Goal: Information Seeking & Learning: Learn about a topic

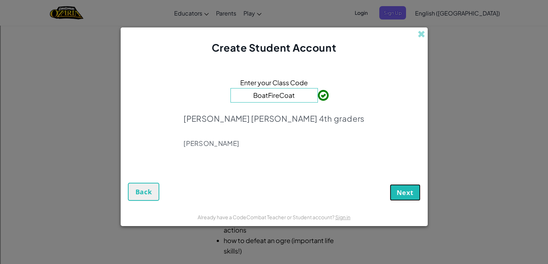
click at [414, 190] on button "Next" at bounding box center [405, 192] width 31 height 17
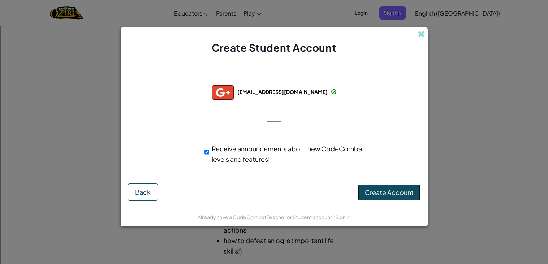
click at [384, 194] on span "Create Account" at bounding box center [389, 192] width 49 height 8
click at [378, 196] on button "Create Account" at bounding box center [389, 192] width 63 height 17
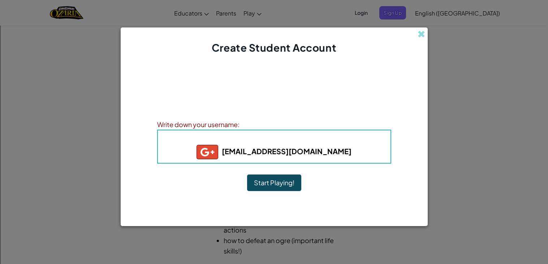
click at [281, 179] on button "Start Playing!" at bounding box center [274, 183] width 54 height 17
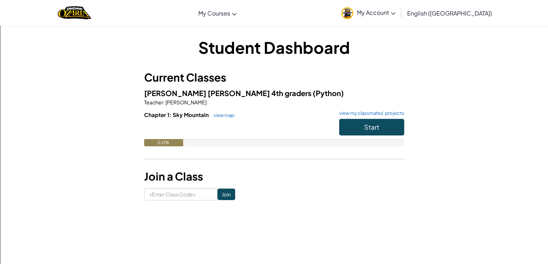
click at [396, 15] on span "My Account" at bounding box center [376, 13] width 39 height 8
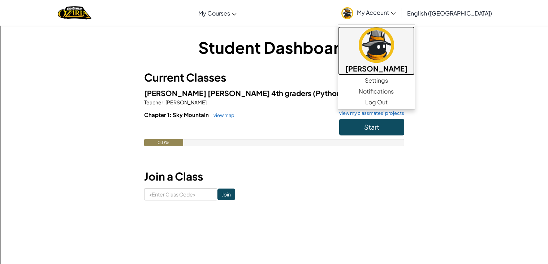
click at [394, 58] on img at bounding box center [376, 44] width 35 height 35
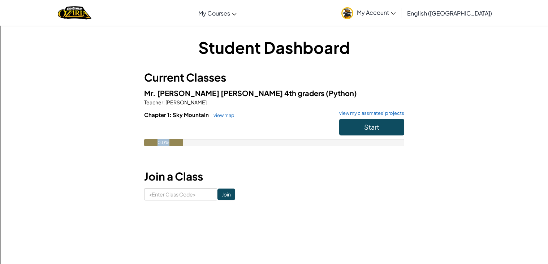
drag, startPoint x: 172, startPoint y: 141, endPoint x: 237, endPoint y: 145, distance: 64.8
click at [237, 145] on div "0.0%" at bounding box center [274, 142] width 260 height 7
drag, startPoint x: 59, startPoint y: 8, endPoint x: 141, endPoint y: 15, distance: 82.0
click at [141, 15] on div "Toggle navigation My Courses Ozaria Classroom CodeCombat Classroom AI League Es…" at bounding box center [274, 13] width 552 height 26
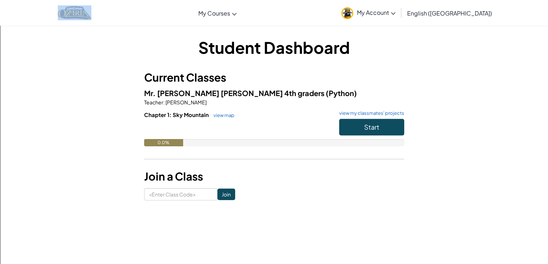
click at [396, 10] on span "My Account" at bounding box center [376, 13] width 39 height 8
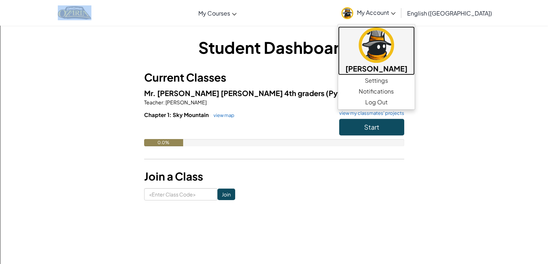
click at [408, 63] on h5 "[PERSON_NAME]" at bounding box center [377, 68] width 62 height 11
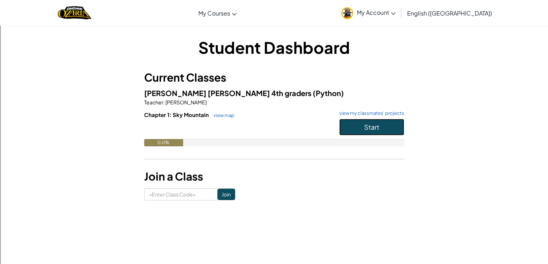
click at [378, 124] on span "Start" at bounding box center [371, 127] width 15 height 8
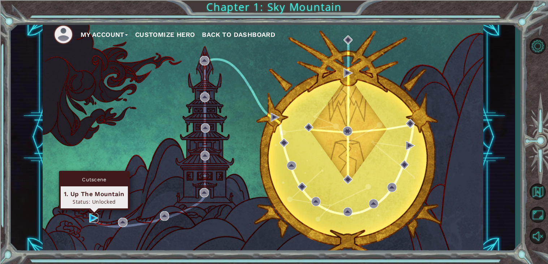
click at [91, 220] on img at bounding box center [93, 218] width 9 height 9
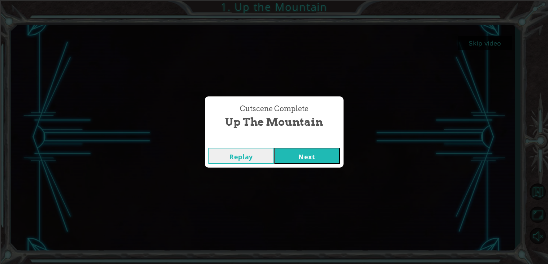
click at [304, 157] on button "Next" at bounding box center [307, 156] width 66 height 16
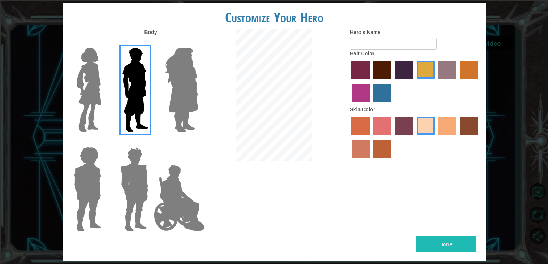
click at [180, 101] on img at bounding box center [181, 90] width 39 height 90
click at [198, 43] on input "Hero Amethyst" at bounding box center [198, 43] width 0 height 0
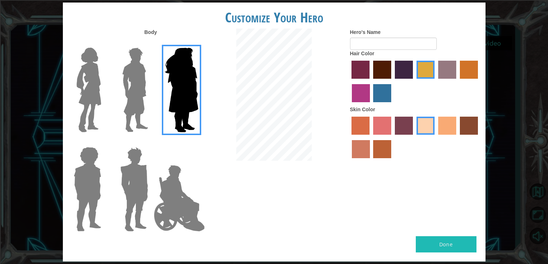
click at [89, 74] on img at bounding box center [89, 90] width 30 height 90
click at [104, 43] on input "Hero Connie" at bounding box center [104, 43] width 0 height 0
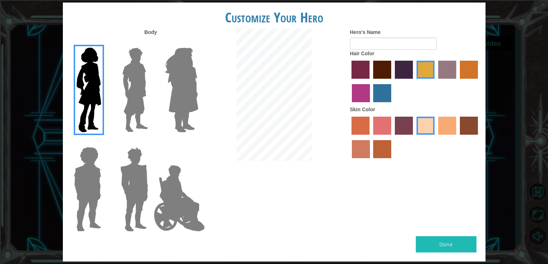
click at [380, 90] on label "lachmara hair color" at bounding box center [382, 93] width 18 height 18
click at [371, 105] on input "lachmara hair color" at bounding box center [371, 105] width 0 height 0
click at [360, 94] on label "medium red violet hair color" at bounding box center [361, 93] width 18 height 18
click at [479, 81] on input "medium red violet hair color" at bounding box center [479, 81] width 0 height 0
click at [463, 130] on label "karma skin color" at bounding box center [469, 126] width 18 height 18
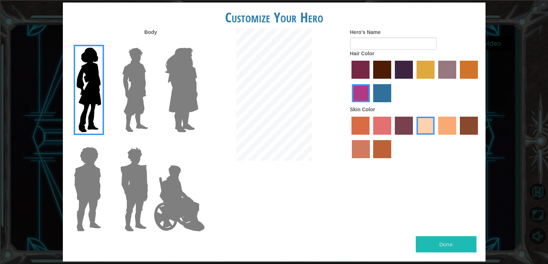
click at [458, 137] on input "karma skin color" at bounding box center [458, 137] width 0 height 0
click at [429, 130] on label "sandy beach skin color" at bounding box center [426, 126] width 18 height 18
click at [414, 137] on input "sandy beach skin color" at bounding box center [414, 137] width 0 height 0
click at [378, 75] on label "maroon hair color" at bounding box center [382, 70] width 18 height 18
click at [371, 81] on input "maroon hair color" at bounding box center [371, 81] width 0 height 0
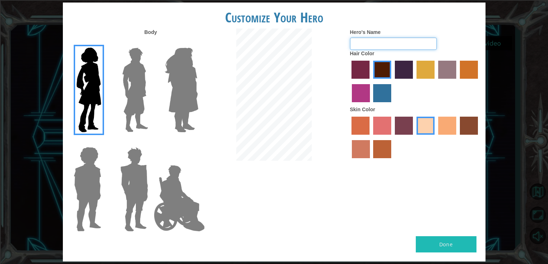
click at [381, 45] on input "Hero's Name" at bounding box center [393, 44] width 87 height 12
click at [466, 69] on label "gold drop hair color" at bounding box center [469, 70] width 18 height 18
click at [458, 81] on input "gold drop hair color" at bounding box center [458, 81] width 0 height 0
click at [381, 76] on label "maroon hair color" at bounding box center [382, 70] width 18 height 18
click at [371, 81] on input "maroon hair color" at bounding box center [371, 81] width 0 height 0
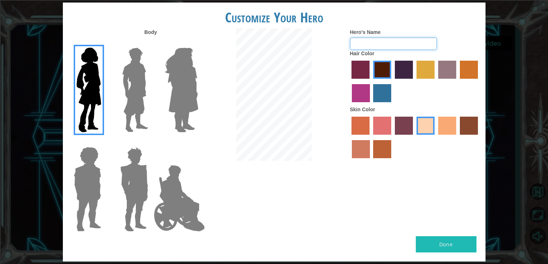
click at [388, 43] on input "Hero's Name" at bounding box center [393, 44] width 87 height 12
type input "Emily"
click at [433, 240] on button "Done" at bounding box center [446, 244] width 61 height 16
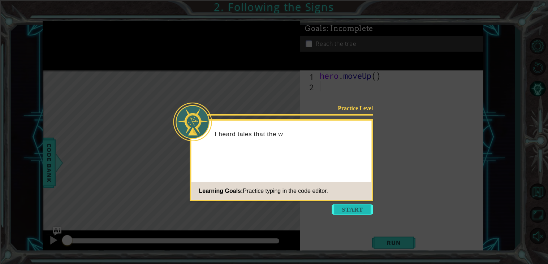
click at [359, 208] on button "Start" at bounding box center [352, 210] width 41 height 12
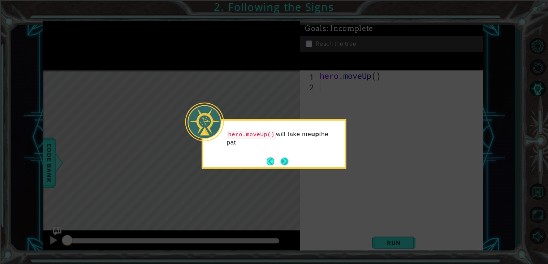
click at [287, 162] on button "Next" at bounding box center [284, 161] width 8 height 8
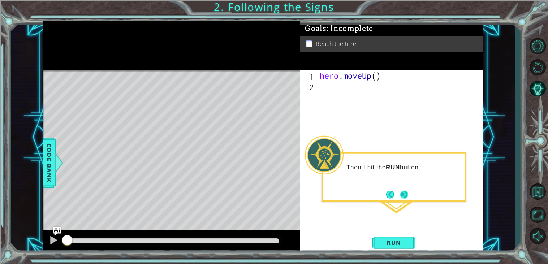
click at [403, 195] on button "Next" at bounding box center [405, 194] width 8 height 8
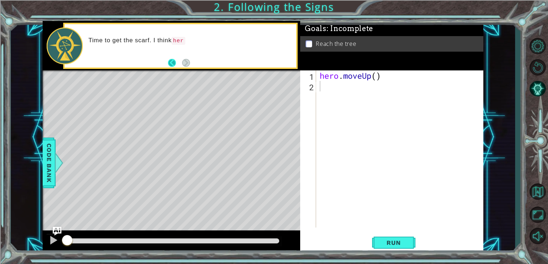
click at [172, 63] on button "Back" at bounding box center [175, 63] width 14 height 8
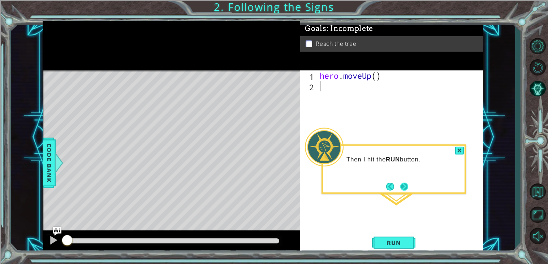
click at [406, 186] on button "Next" at bounding box center [405, 187] width 8 height 8
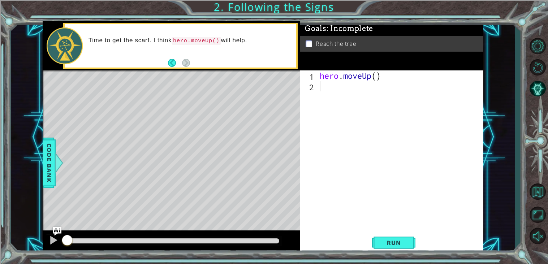
click at [209, 99] on div "Level Map" at bounding box center [210, 176] width 334 height 213
click at [200, 41] on code "hero.moveUp()" at bounding box center [197, 41] width 50 height 8
drag, startPoint x: 172, startPoint y: 35, endPoint x: 231, endPoint y: 51, distance: 60.8
click at [231, 51] on div "Time to get the scarf. I think hero.moveUp() will help." at bounding box center [189, 46] width 213 height 26
click at [383, 241] on span "Run" at bounding box center [394, 242] width 29 height 7
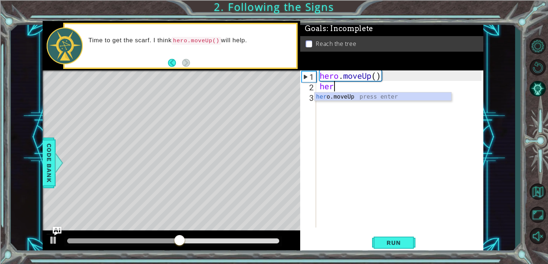
scroll to position [0, 0]
type textarea "hero mo"
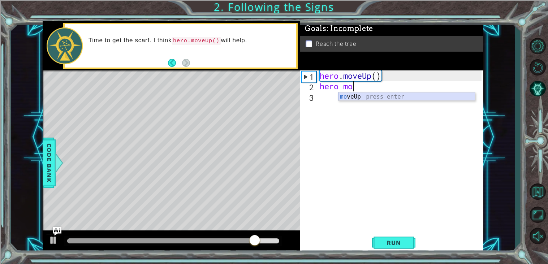
click at [358, 95] on div "mo veUp press enter" at bounding box center [407, 106] width 137 height 26
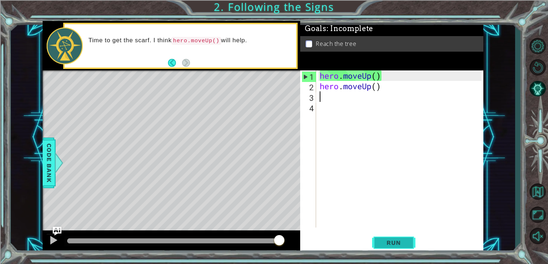
click at [382, 246] on span "Run" at bounding box center [394, 242] width 29 height 7
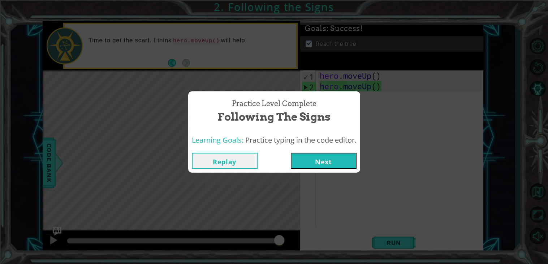
click at [327, 152] on div "Replay Next" at bounding box center [274, 160] width 172 height 23
click at [329, 160] on button "Next" at bounding box center [324, 161] width 66 height 16
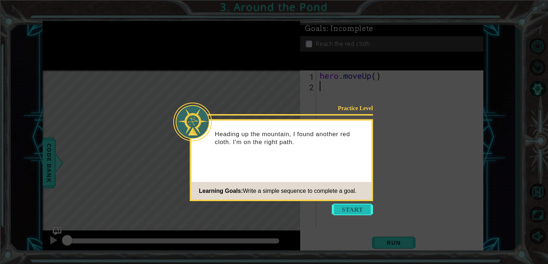
click at [348, 208] on button "Start" at bounding box center [352, 210] width 41 height 12
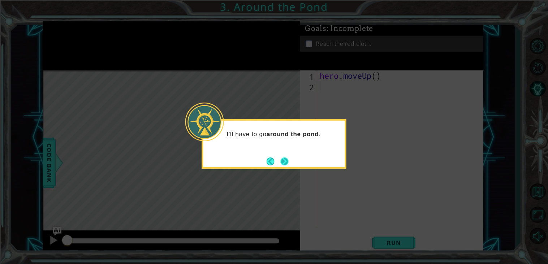
click at [287, 163] on button "Next" at bounding box center [285, 162] width 8 height 8
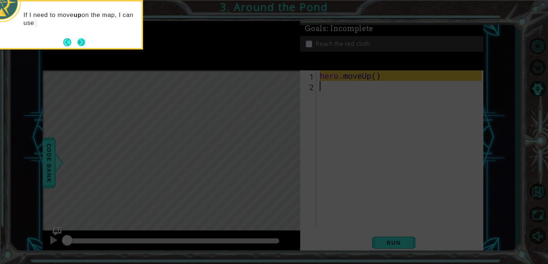
click at [82, 40] on button "Next" at bounding box center [81, 42] width 8 height 8
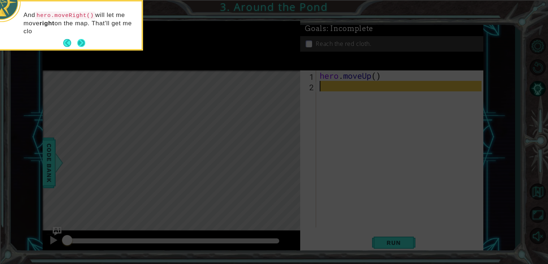
click at [85, 45] on button "Next" at bounding box center [81, 43] width 8 height 8
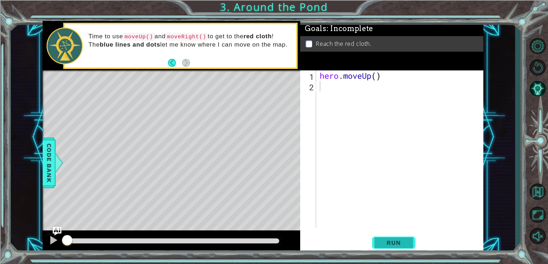
click at [394, 243] on span "Run" at bounding box center [394, 242] width 29 height 7
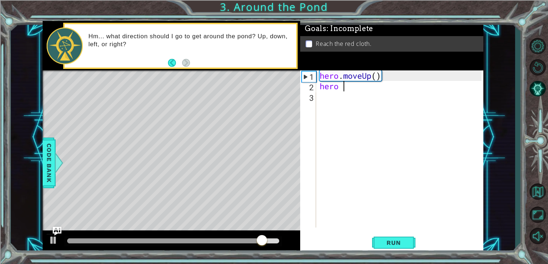
type textarea "hero m"
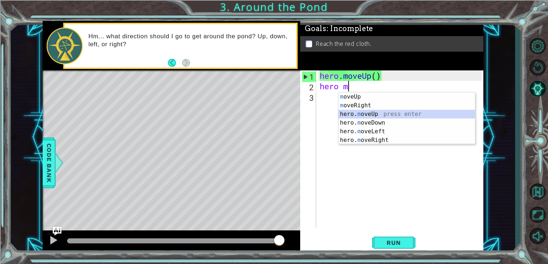
click at [385, 114] on div "m oveUp press enter m oveRight press enter hero. m oveUp press enter hero. m ov…" at bounding box center [407, 127] width 137 height 69
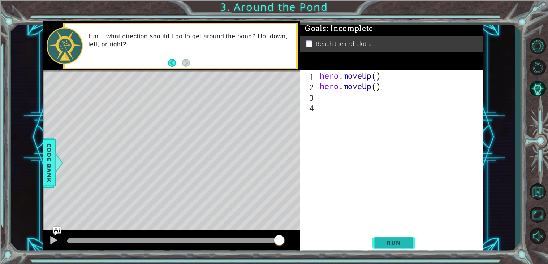
click at [403, 240] on span "Run" at bounding box center [394, 242] width 29 height 7
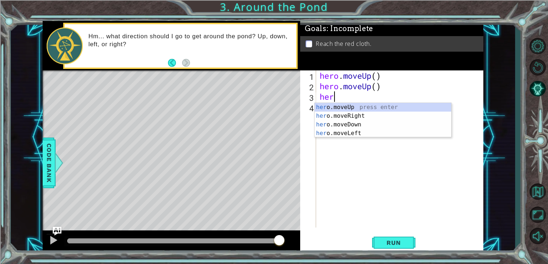
scroll to position [0, 0]
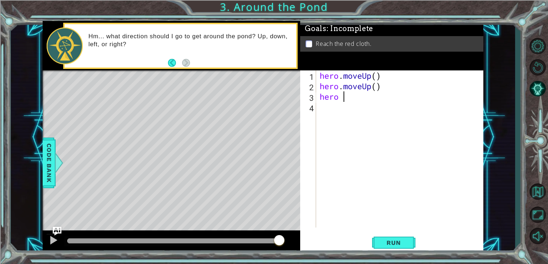
type textarea "hero"
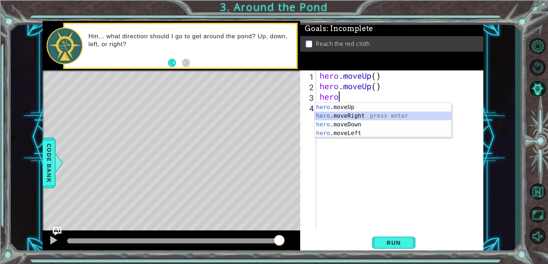
click at [336, 114] on div "hero .moveUp press enter hero .moveRight press enter hero .moveDown press enter…" at bounding box center [383, 129] width 137 height 52
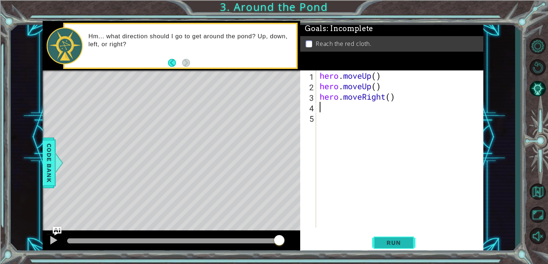
click at [378, 243] on button "Run" at bounding box center [393, 243] width 43 height 18
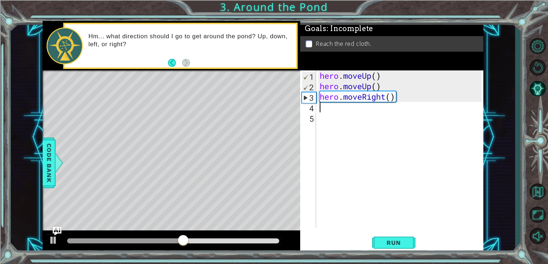
type textarea "h"
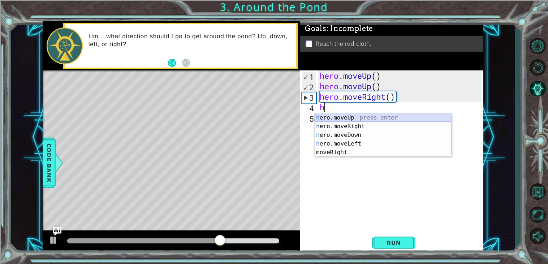
click at [367, 117] on div "h ero.moveUp press enter h ero.moveRight press enter h ero.moveDown press enter…" at bounding box center [383, 143] width 137 height 61
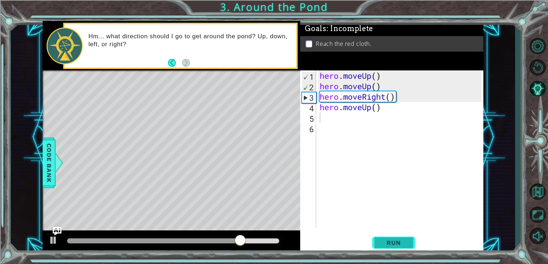
click at [389, 243] on span "Run" at bounding box center [394, 242] width 29 height 7
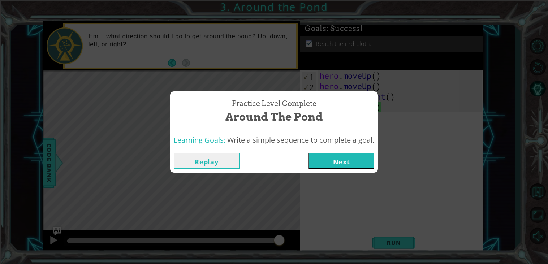
click at [340, 165] on button "Next" at bounding box center [342, 161] width 66 height 16
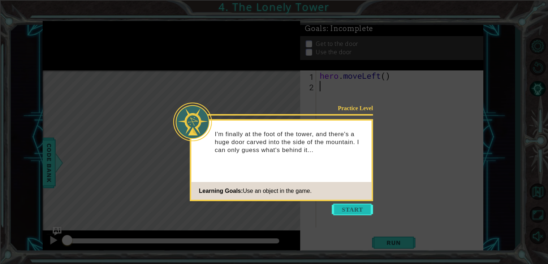
click at [343, 208] on button "Start" at bounding box center [352, 210] width 41 height 12
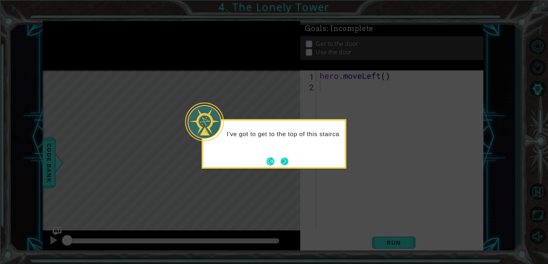
click at [284, 161] on button "Next" at bounding box center [284, 161] width 9 height 9
click at [282, 162] on button "Next" at bounding box center [284, 161] width 8 height 8
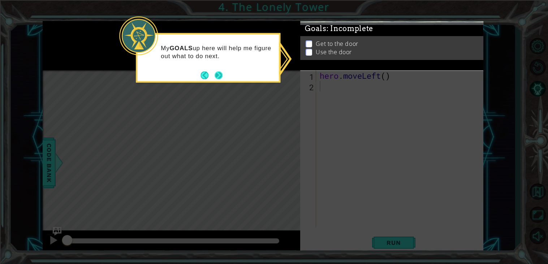
click at [215, 73] on button "Next" at bounding box center [219, 75] width 8 height 8
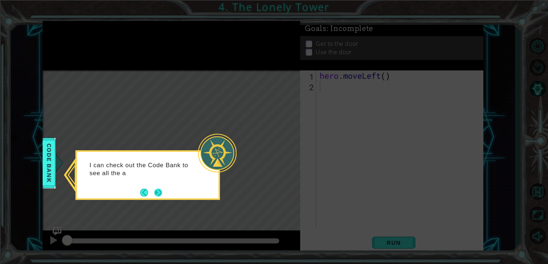
click at [159, 193] on button "Next" at bounding box center [158, 192] width 8 height 8
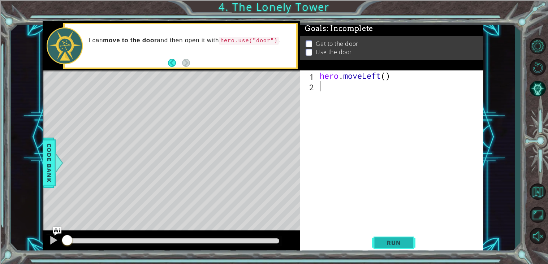
click at [394, 243] on span "Run" at bounding box center [394, 242] width 29 height 7
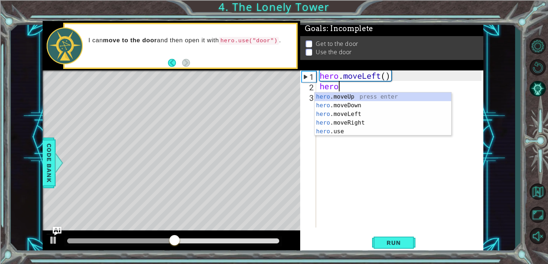
scroll to position [0, 0]
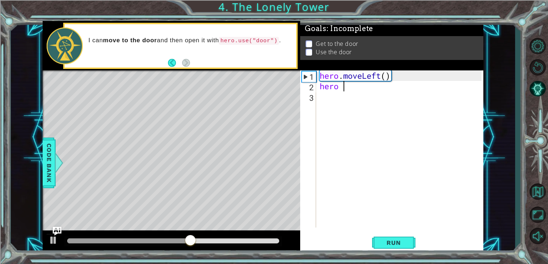
type textarea "hero"
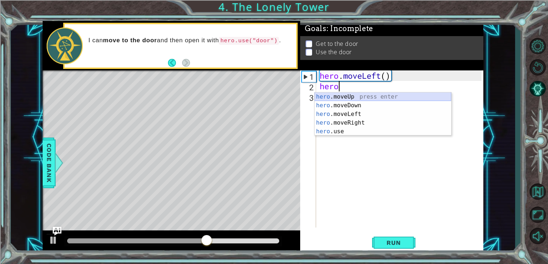
click at [362, 96] on div "hero .moveUp press enter hero .moveDown press enter hero .moveLeft press enter …" at bounding box center [383, 123] width 137 height 61
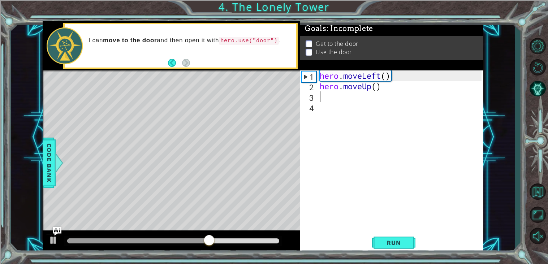
scroll to position [0, 0]
click at [378, 237] on button "Run" at bounding box center [393, 243] width 43 height 18
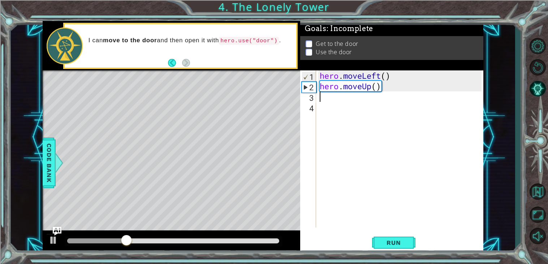
click at [360, 86] on div "hero . moveLeft ( ) hero . moveUp ( )" at bounding box center [401, 159] width 167 height 178
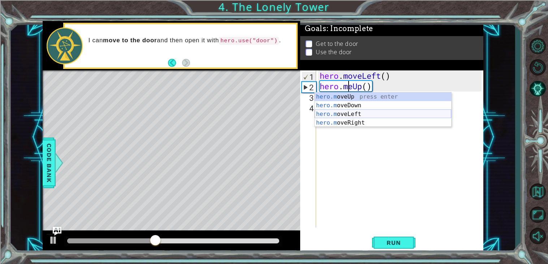
click at [363, 112] on div "hero.m oveUp press enter hero.m oveDown press enter hero.m oveLeft press enter …" at bounding box center [383, 119] width 137 height 52
type textarea "hero.moveLeft()"
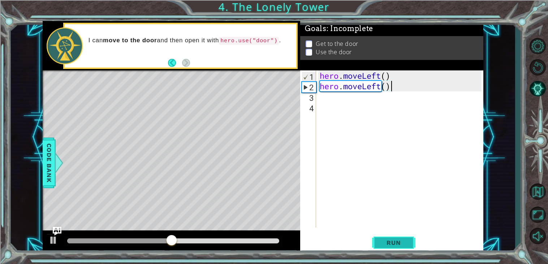
click at [410, 243] on button "Run" at bounding box center [393, 243] width 43 height 18
click at [319, 95] on div "hero . moveLeft ( ) hero . moveLeft ( )" at bounding box center [401, 159] width 167 height 178
click at [321, 97] on div "hero . moveLeft ( ) hero . moveLeft ( )" at bounding box center [401, 159] width 167 height 178
click at [319, 100] on div "hero . moveLeft ( ) hero . moveLeft ( )" at bounding box center [401, 159] width 167 height 178
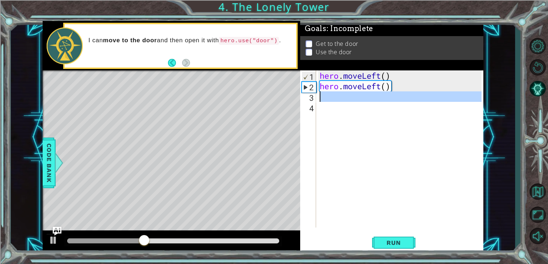
click at [312, 97] on div "3" at bounding box center [309, 98] width 14 height 10
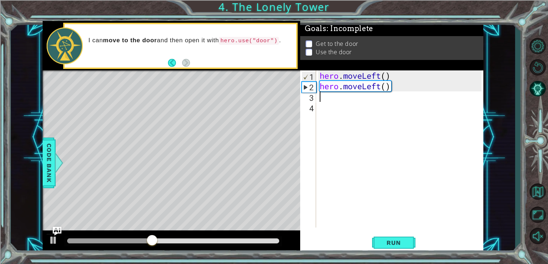
click at [311, 99] on div "3" at bounding box center [309, 98] width 14 height 10
type textarea "h"
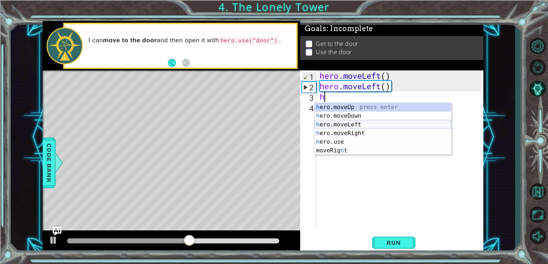
click at [366, 125] on div "h ero.moveUp press enter h ero.moveDown press enter h ero.moveLeft press enter …" at bounding box center [383, 137] width 137 height 69
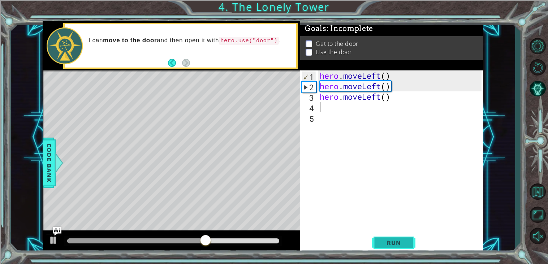
click at [399, 244] on span "Run" at bounding box center [394, 242] width 29 height 7
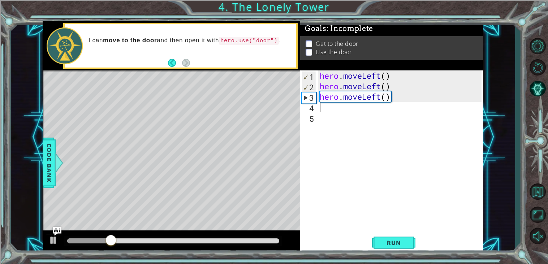
click at [362, 98] on div "hero . moveLeft ( ) hero . moveLeft ( ) hero . moveLeft ( )" at bounding box center [401, 159] width 167 height 178
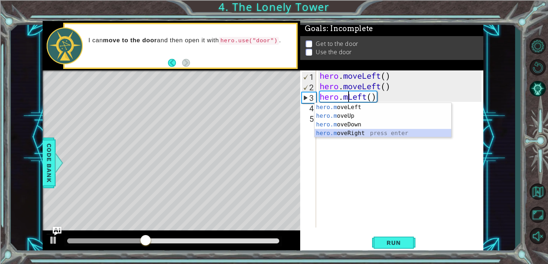
click at [362, 133] on div "hero.m oveLeft press enter hero.m oveUp press enter hero.m oveDown press enter …" at bounding box center [383, 129] width 137 height 52
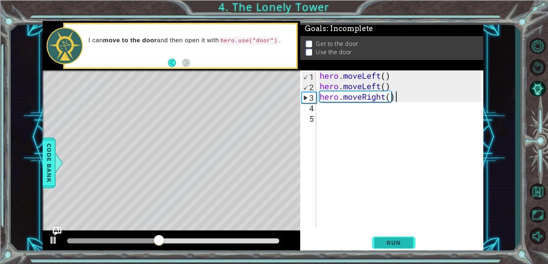
click at [385, 240] on span "Run" at bounding box center [394, 242] width 29 height 7
click at [391, 101] on div "hero . moveLeft ( ) hero . moveLeft ( ) hero . moveRight ( )" at bounding box center [401, 159] width 167 height 178
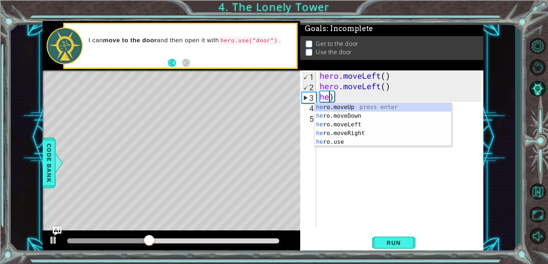
type textarea ")"
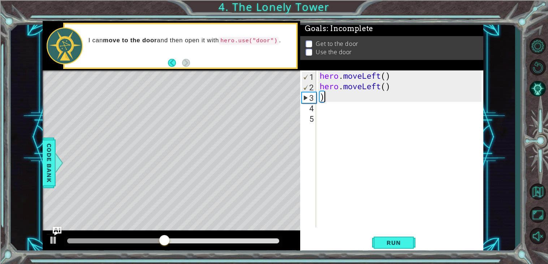
click at [373, 96] on div "hero . moveLeft ( ) hero . moveLeft ( ) )" at bounding box center [401, 159] width 167 height 178
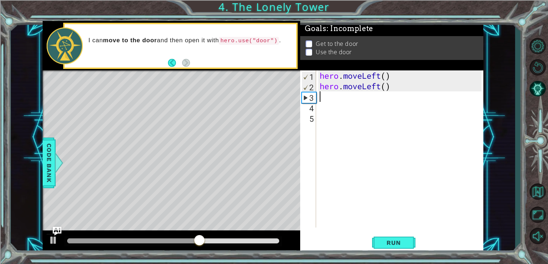
click at [332, 94] on div "hero . moveLeft ( ) hero . moveLeft ( )" at bounding box center [401, 159] width 167 height 178
click at [323, 100] on div "hero . moveLeft ( ) hero . moveLeft ( )" at bounding box center [401, 159] width 167 height 178
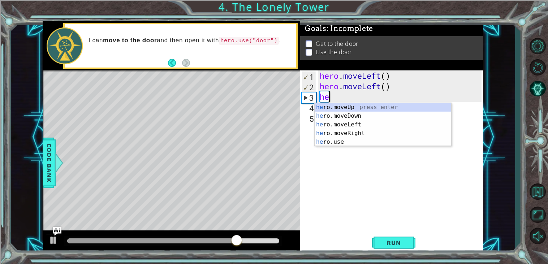
type textarea "her"
click at [345, 125] on div "her o.moveUp press enter her o.moveDown press enter her o.moveLeft press enter …" at bounding box center [383, 133] width 137 height 61
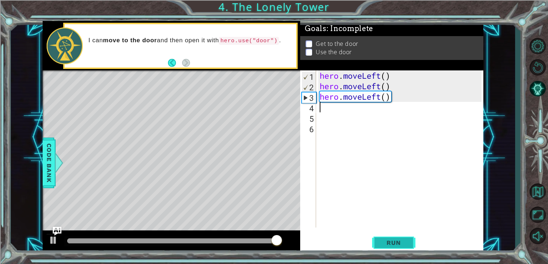
click at [386, 238] on button "Run" at bounding box center [393, 243] width 43 height 18
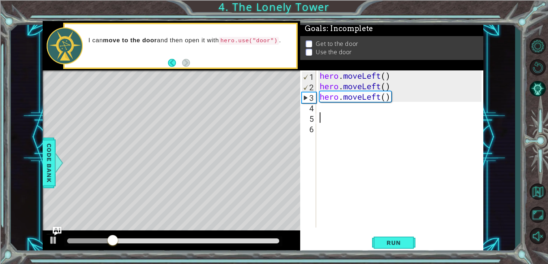
click at [329, 113] on div "hero . moveLeft ( ) hero . moveLeft ( ) hero . moveLeft ( )" at bounding box center [401, 159] width 167 height 178
click at [319, 106] on div "hero . moveLeft ( ) hero . moveLeft ( ) hero . moveLeft ( )" at bounding box center [401, 159] width 167 height 178
type textarea "h"
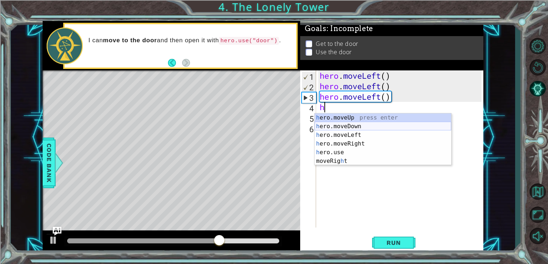
click at [370, 125] on div "h ero.moveUp press enter h ero.moveDown press enter h ero.moveLeft press enter …" at bounding box center [383, 147] width 137 height 69
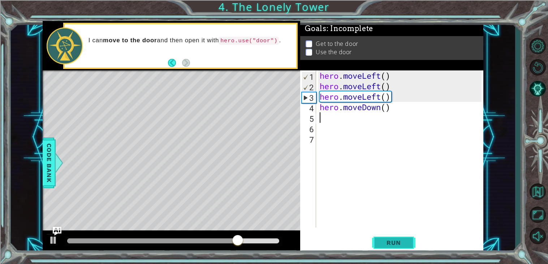
click at [391, 240] on span "Run" at bounding box center [394, 242] width 29 height 7
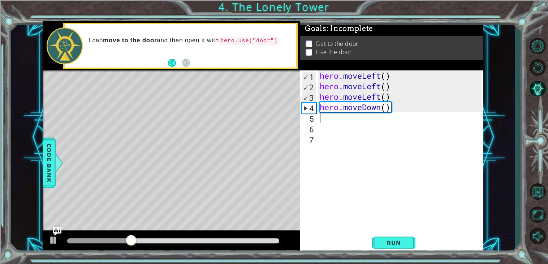
click at [341, 120] on div "hero . moveLeft ( ) hero . moveLeft ( ) hero . moveLeft ( ) hero . moveDown ( )" at bounding box center [401, 159] width 167 height 178
click at [353, 112] on div "hero . moveLeft ( ) hero . moveLeft ( ) hero . moveLeft ( ) hero . moveDown ( )" at bounding box center [401, 159] width 167 height 178
click at [393, 112] on div "hero . moveLeft ( ) hero . moveLeft ( ) hero . moveLeft ( ) hero . moveDown ( )" at bounding box center [401, 159] width 167 height 178
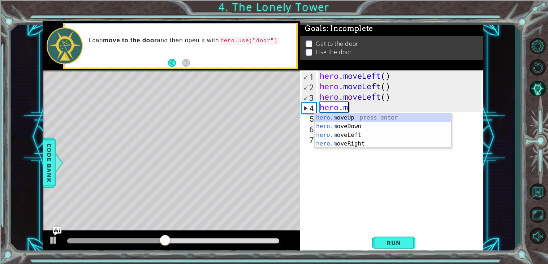
type textarea "h"
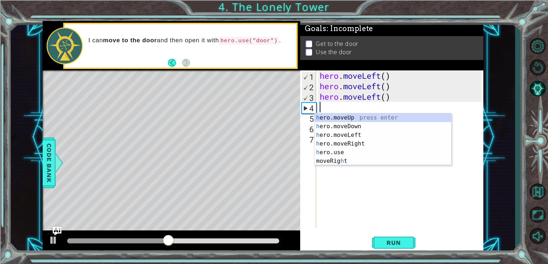
type textarea "hero.moveLeft("
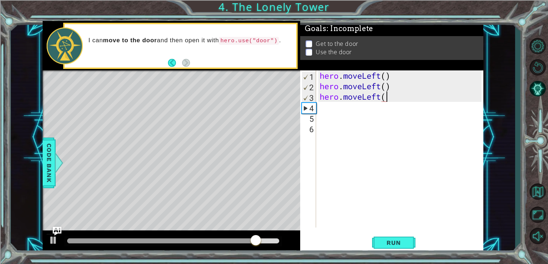
click at [391, 98] on div "hero . moveLeft ( ) hero . moveLeft ( ) hero . moveLeft (" at bounding box center [401, 159] width 167 height 178
click at [371, 98] on div "hero . moveLeft ( ) hero . moveLeft ( ) hero . moveLeft (" at bounding box center [401, 159] width 167 height 178
click at [389, 98] on div "hero . moveLeft ( ) hero . moveLeft ( ) hero . moveLeft (" at bounding box center [401, 159] width 167 height 178
click at [44, 152] on span "Code Bank" at bounding box center [45, 163] width 12 height 44
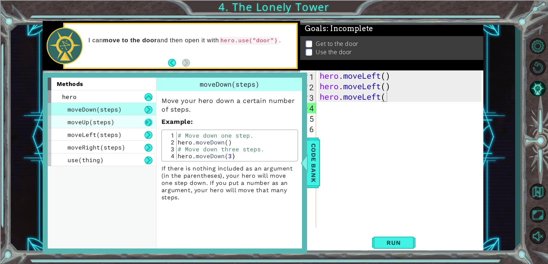
click at [151, 122] on button at bounding box center [149, 123] width 8 height 8
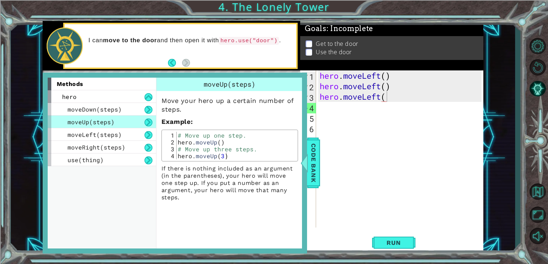
click at [191, 130] on div "1 2 3 4 # Move up one step. hero . moveUp ( ) # Move up three steps. hero . mov…" at bounding box center [230, 146] width 137 height 32
click at [288, 83] on div "moveUp(steps)" at bounding box center [230, 84] width 147 height 13
click at [347, 114] on div "hero . moveLeft ( ) hero . moveLeft ( ) hero . moveLeft (" at bounding box center [401, 159] width 167 height 178
click at [323, 106] on div "hero . moveLeft ( ) hero . moveLeft ( ) hero . moveLeft (" at bounding box center [401, 159] width 167 height 178
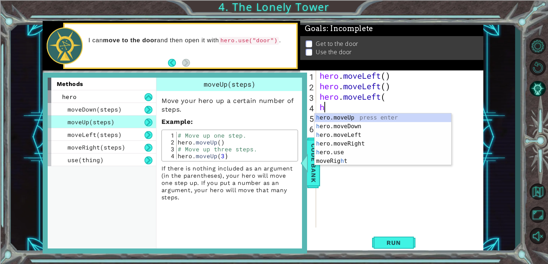
type textarea "he"
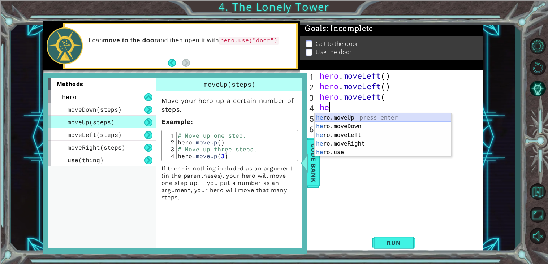
click at [355, 115] on div "he ro.moveUp press enter he ro.moveDown press enter he ro.moveLeft press enter …" at bounding box center [383, 143] width 137 height 61
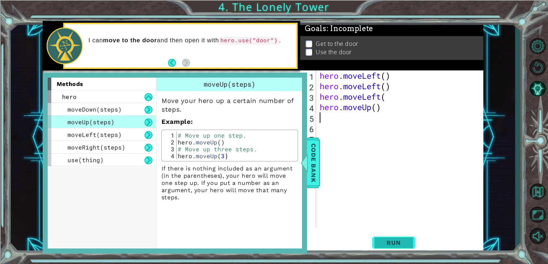
click at [389, 248] on button "Run" at bounding box center [393, 243] width 43 height 18
click at [450, 149] on div "hero . moveLeft ( ) hero . moveLeft ( ) hero . moveLeft ( hero . moveUp ( )" at bounding box center [401, 159] width 167 height 178
click at [47, 124] on div "methods hero moveDown(steps) moveUp(steps) moveLeft(steps) moveRight(steps) use…" at bounding box center [175, 163] width 265 height 181
click at [319, 176] on span "Code Bank" at bounding box center [317, 163] width 12 height 44
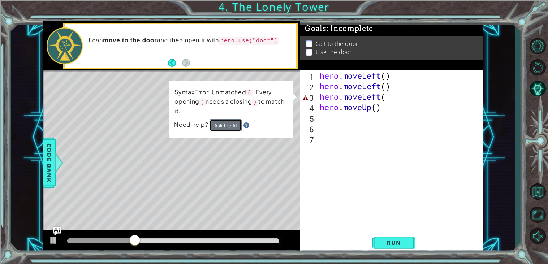
click at [227, 126] on button "Ask the AI" at bounding box center [226, 125] width 32 height 12
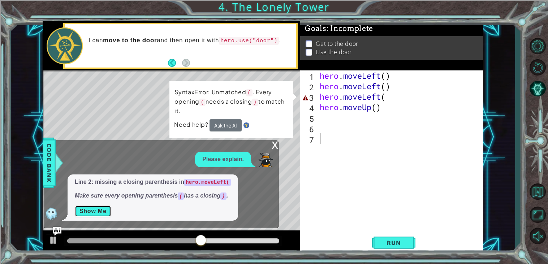
click at [99, 207] on button "Show Me" at bounding box center [93, 212] width 37 height 12
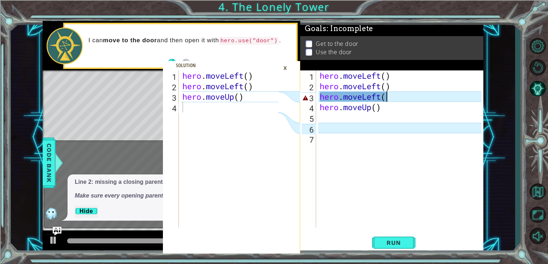
click at [397, 96] on div "hero . moveLeft ( ) hero . moveLeft ( ) hero . moveLeft ( hero . moveUp ( )" at bounding box center [401, 159] width 167 height 178
type textarea "hero.moveLeft()"
click at [407, 118] on div "hero . moveLeft ( ) hero . moveLeft ( ) hero . moveLeft ( ) hero . moveUp ( )" at bounding box center [401, 159] width 167 height 178
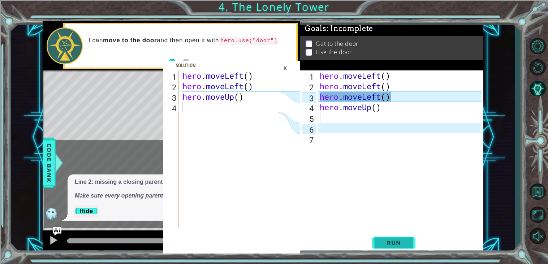
click at [395, 248] on button "Run" at bounding box center [393, 243] width 43 height 18
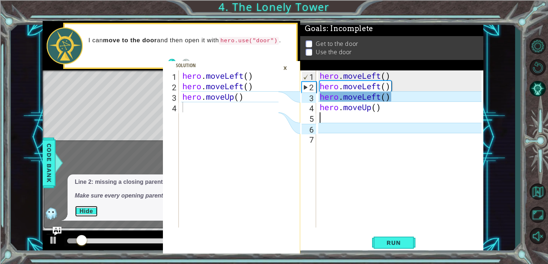
click at [83, 212] on button "Hide" at bounding box center [86, 212] width 23 height 12
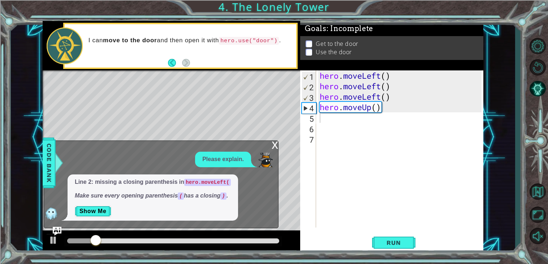
click at [259, 148] on div "x Please explain. Line 2: missing a closing parenthesis in hero.moveLeft( Make …" at bounding box center [161, 185] width 235 height 88
click at [270, 146] on div "x Please explain. Line 2: missing a closing parenthesis in hero.moveLeft( Make …" at bounding box center [161, 185] width 235 height 88
click at [272, 146] on div "x" at bounding box center [275, 144] width 7 height 7
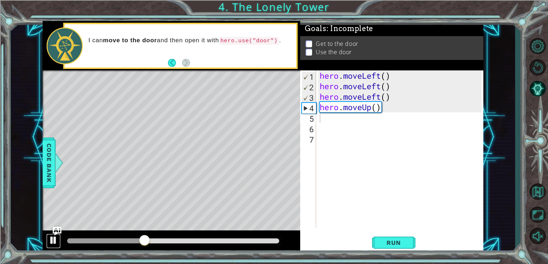
click at [49, 242] on div at bounding box center [53, 240] width 9 height 9
drag, startPoint x: 382, startPoint y: 105, endPoint x: 301, endPoint y: 112, distance: 80.9
click at [301, 112] on div "1 2 3 4 5 6 7 hero . moveLeft ( ) hero . moveLeft ( ) hero . moveLeft ( ) hero …" at bounding box center [390, 148] width 181 height 157
type textarea "hero.moveUp()"
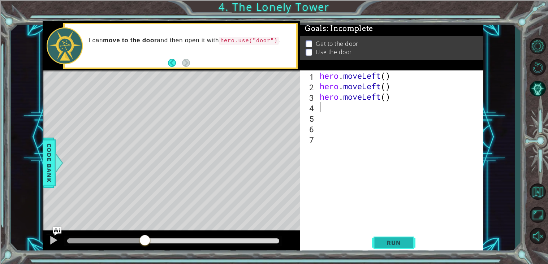
click at [388, 237] on button "Run" at bounding box center [393, 243] width 43 height 18
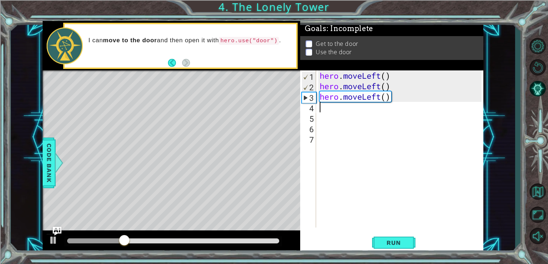
type textarea "h"
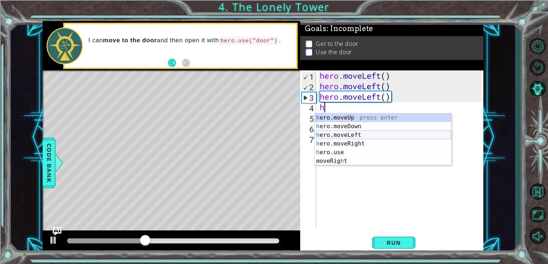
click at [377, 134] on div "h ero.moveUp press enter h ero.moveDown press enter h ero.moveLeft press enter …" at bounding box center [383, 147] width 137 height 69
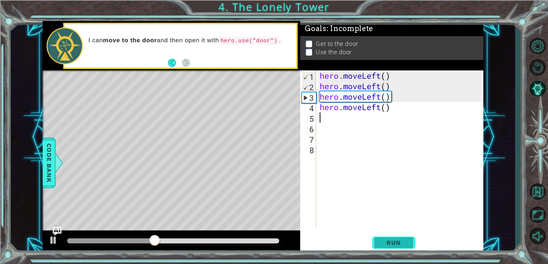
click at [391, 240] on span "Run" at bounding box center [394, 242] width 29 height 7
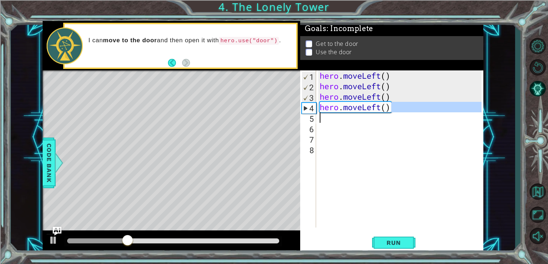
drag, startPoint x: 395, startPoint y: 108, endPoint x: 300, endPoint y: 119, distance: 95.7
click at [300, 119] on div "1 2 3 4 5 6 7 8 hero . moveLeft ( ) hero . moveLeft ( ) hero . moveLeft ( ) her…" at bounding box center [390, 148] width 181 height 157
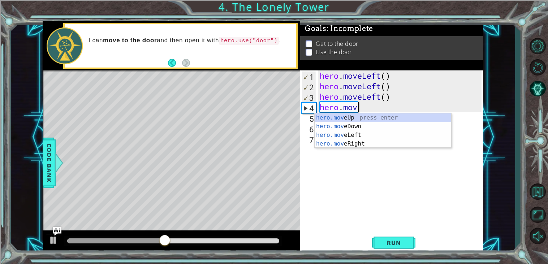
type textarea "hero.m"
click at [383, 140] on div "hero.m oveUp press enter hero.m oveDown press enter hero.m oveLeft press enter …" at bounding box center [383, 139] width 137 height 52
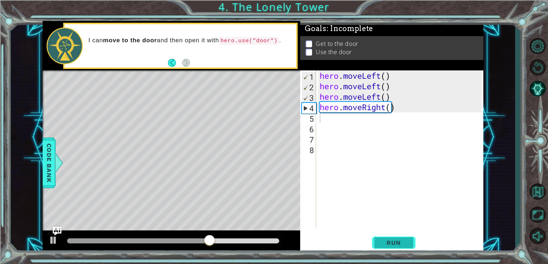
click at [404, 243] on span "Run" at bounding box center [394, 242] width 29 height 7
click at [394, 243] on span "Run" at bounding box center [394, 242] width 29 height 7
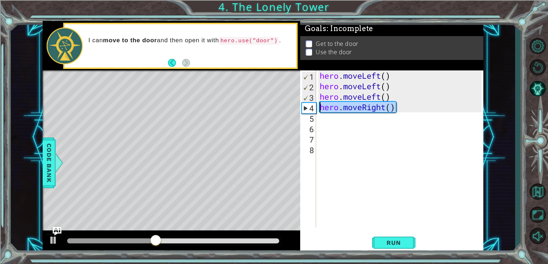
drag, startPoint x: 402, startPoint y: 105, endPoint x: 276, endPoint y: 110, distance: 125.9
click at [276, 110] on div "1 2 3 4 hero . moveLeft ( ) hero . moveLeft ( ) hero . moveUp ( ) ההההההההההההה…" at bounding box center [263, 137] width 441 height 232
type textarea "hero.moveRight()"
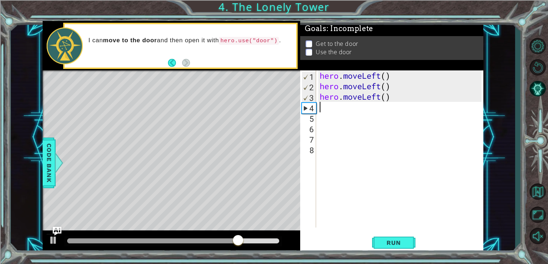
click at [412, 106] on div "hero . moveLeft ( ) hero . moveLeft ( ) hero . moveLeft ( )" at bounding box center [401, 159] width 167 height 178
click at [398, 97] on div "hero . moveLeft ( ) hero . moveLeft ( ) hero . moveLeft ( )" at bounding box center [401, 159] width 167 height 178
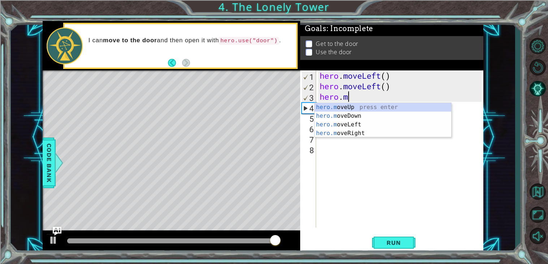
type textarea "hero."
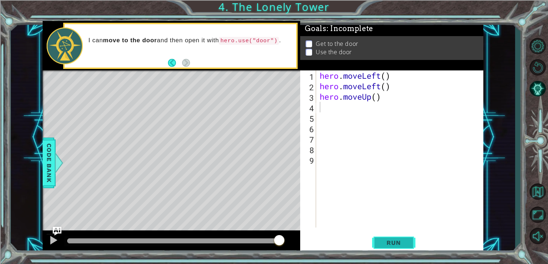
click at [394, 250] on button "Run" at bounding box center [393, 243] width 43 height 18
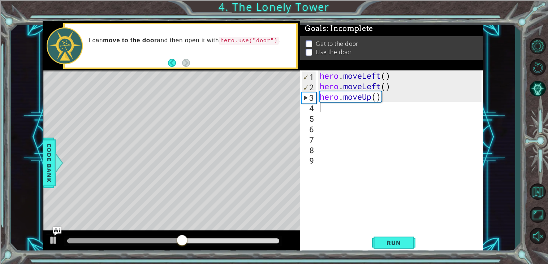
type textarea "h"
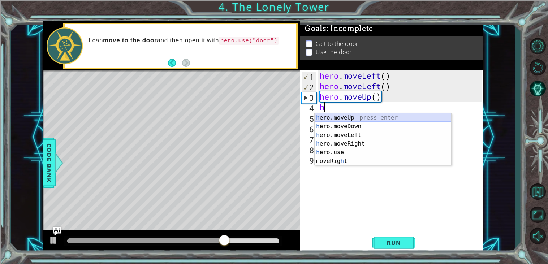
click at [369, 118] on div "h ero.moveUp press enter h ero.moveDown press enter h ero.moveLeft press enter …" at bounding box center [383, 147] width 137 height 69
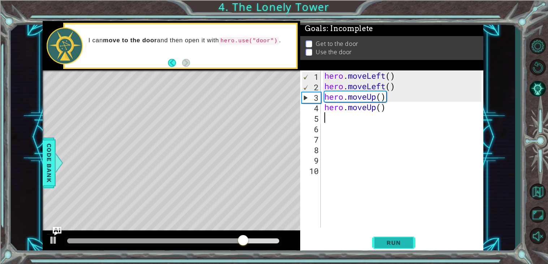
click at [389, 237] on button "Run" at bounding box center [393, 243] width 43 height 18
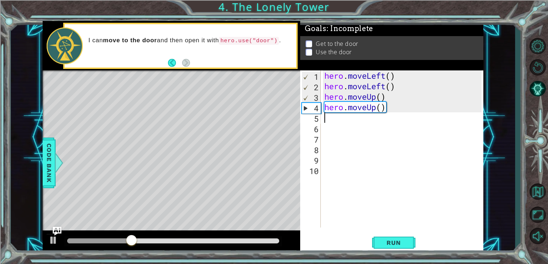
type textarea "h"
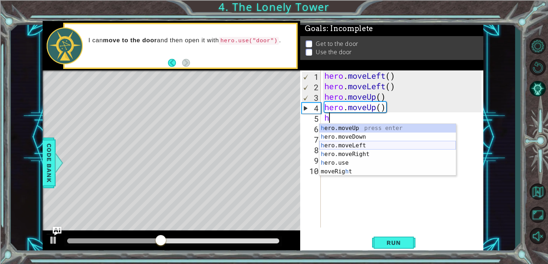
click at [375, 144] on div "h ero.moveUp press enter h ero.moveDown press enter h ero.moveLeft press enter …" at bounding box center [388, 158] width 137 height 69
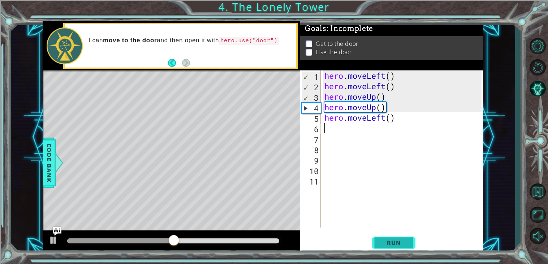
click at [393, 246] on span "Run" at bounding box center [394, 242] width 29 height 7
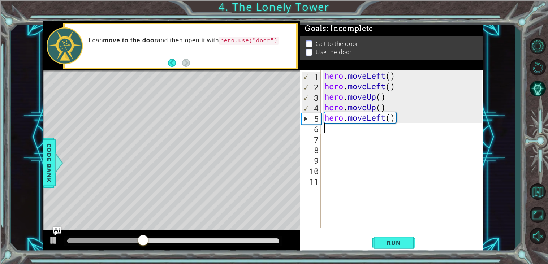
click at [395, 116] on div "hero . moveLeft ( ) hero . moveLeft ( ) hero . moveUp ( ) hero . moveUp ( ) her…" at bounding box center [404, 159] width 163 height 178
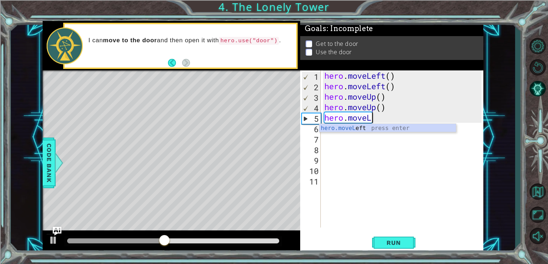
type textarea "hero.mov"
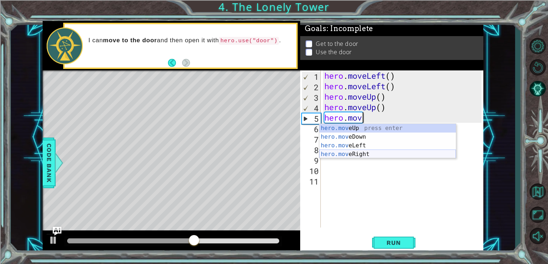
click at [364, 155] on div "hero.mov eUp press enter hero.mov eDown press enter hero.mov eLeft press enter …" at bounding box center [388, 150] width 137 height 52
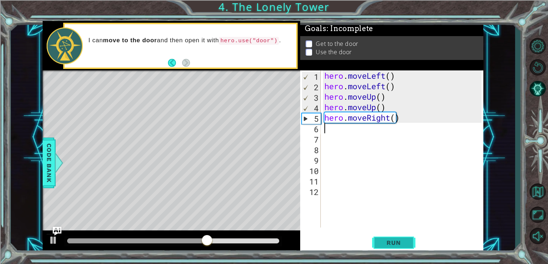
click at [395, 246] on span "Run" at bounding box center [394, 242] width 29 height 7
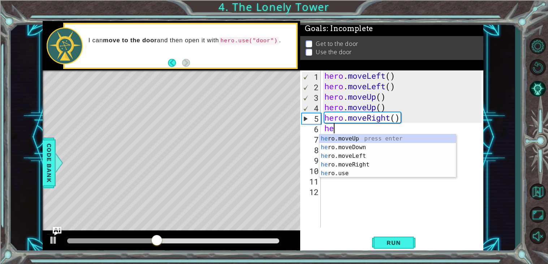
type textarea "her"
click at [372, 138] on div "her o.moveUp press enter her o.moveDown press enter her o.moveLeft press enter …" at bounding box center [388, 164] width 137 height 61
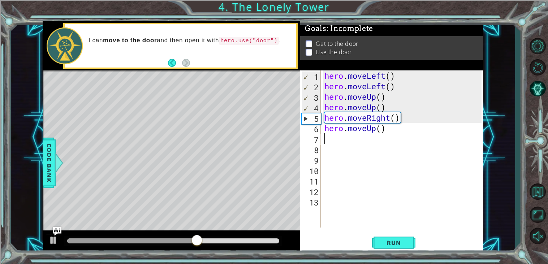
scroll to position [0, 0]
click at [399, 247] on button "Run" at bounding box center [393, 243] width 43 height 18
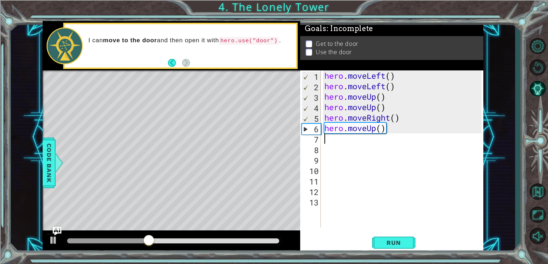
click at [388, 134] on div "hero . moveLeft ( ) hero . moveLeft ( ) hero . moveUp ( ) hero . moveUp ( ) her…" at bounding box center [404, 159] width 163 height 178
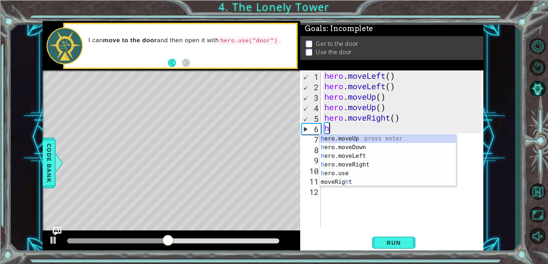
type textarea "h"
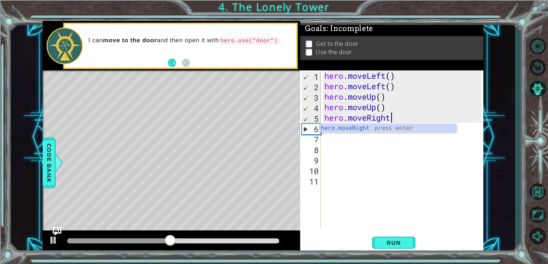
type textarea "hero.moveR"
click at [394, 128] on div "hero.moveR ight press enter" at bounding box center [388, 137] width 137 height 26
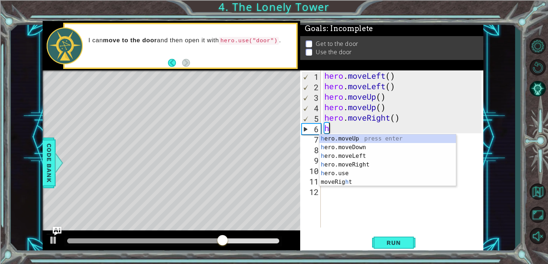
type textarea "he"
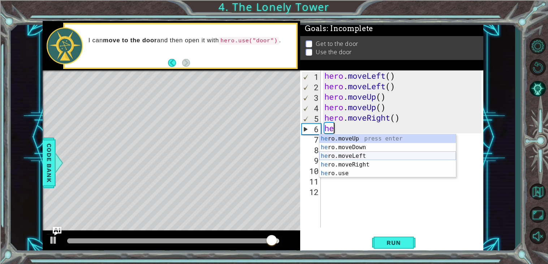
click at [381, 157] on div "he ro.moveUp press enter he ro.moveDown press enter he ro.moveLeft press enter …" at bounding box center [388, 164] width 137 height 61
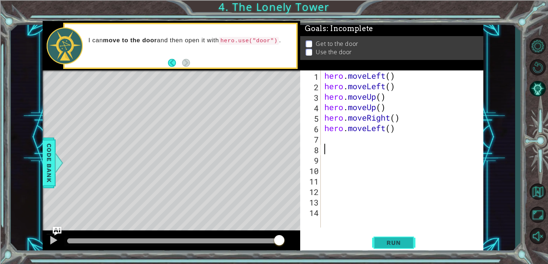
click at [378, 244] on button "Run" at bounding box center [393, 243] width 43 height 18
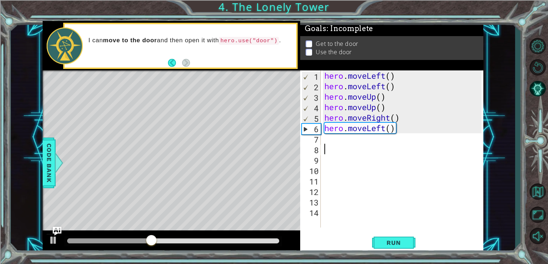
click at [398, 132] on div "hero . moveLeft ( ) hero . moveLeft ( ) hero . moveUp ( ) hero . moveUp ( ) her…" at bounding box center [404, 159] width 163 height 178
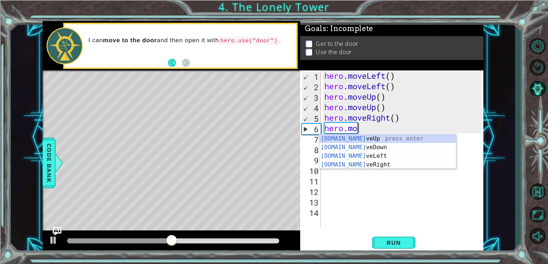
type textarea "hero"
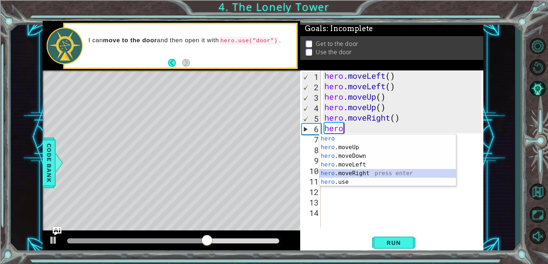
click at [370, 171] on div "hero press enter hero .moveUp press enter hero .moveDown press enter hero .move…" at bounding box center [388, 168] width 137 height 69
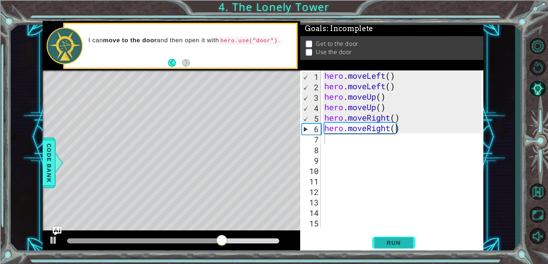
click at [403, 240] on span "Run" at bounding box center [394, 242] width 29 height 7
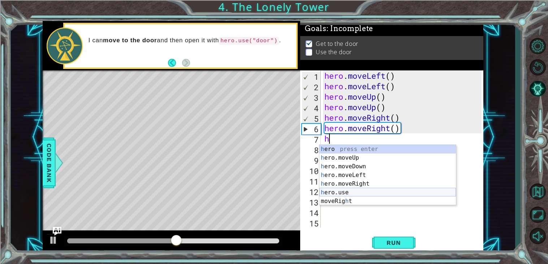
click at [358, 193] on div "h ero press enter h ero.moveUp press enter h ero.moveDown press enter h ero.mov…" at bounding box center [388, 184] width 137 height 78
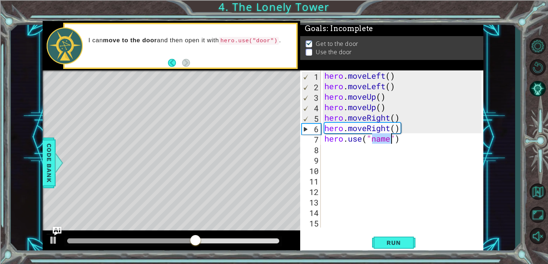
click at [392, 142] on div "hero . moveLeft ( ) hero . moveLeft ( ) hero . moveUp ( ) hero . moveUp ( ) her…" at bounding box center [402, 148] width 159 height 157
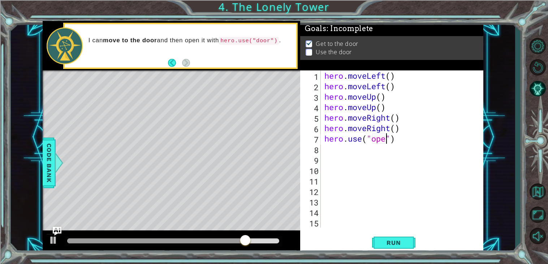
scroll to position [0, 3]
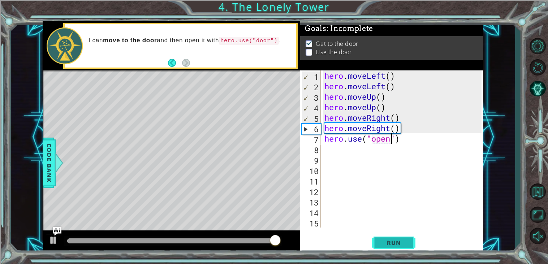
click at [386, 245] on span "Run" at bounding box center [394, 242] width 29 height 7
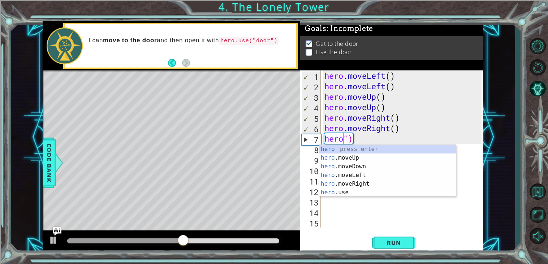
scroll to position [0, 0]
click at [346, 140] on div "hero . moveLeft ( ) hero . moveLeft ( ) hero . moveUp ( ) hero . moveUp ( ) her…" at bounding box center [404, 159] width 163 height 178
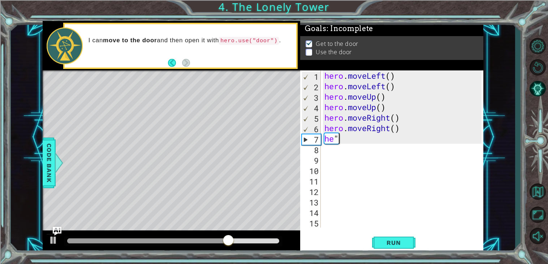
scroll to position [0, 0]
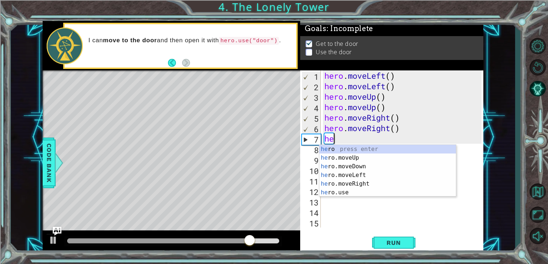
click at [309, 53] on p at bounding box center [309, 53] width 7 height 7
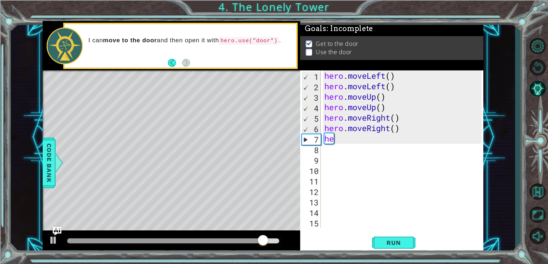
click at [334, 140] on div "hero . moveLeft ( ) hero . moveLeft ( ) hero . moveUp ( ) hero . moveUp ( ) her…" at bounding box center [404, 159] width 163 height 178
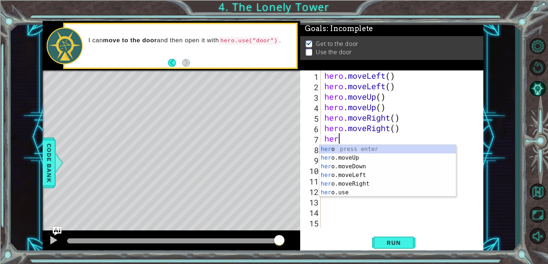
scroll to position [0, 0]
click at [342, 194] on div "her o press enter her o.moveUp press enter her o.moveDown press enter her o.mov…" at bounding box center [388, 179] width 137 height 69
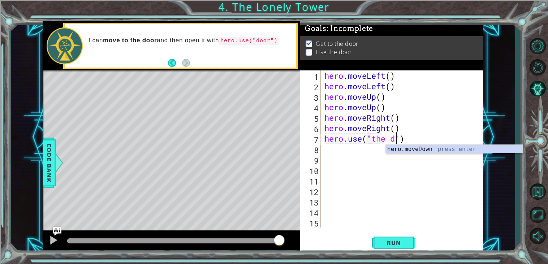
scroll to position [0, 3]
type textarea "hero.use("the door")"
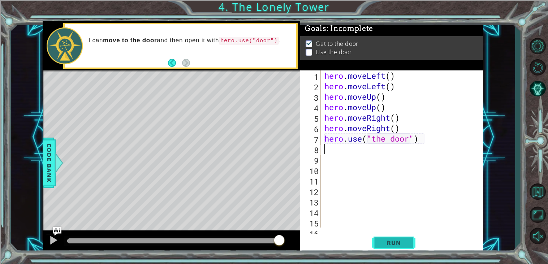
click at [391, 242] on span "Run" at bounding box center [394, 242] width 29 height 7
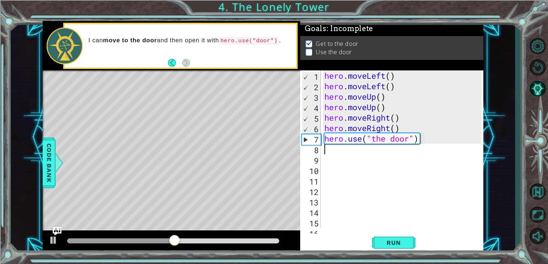
click at [205, 90] on div "Level Map" at bounding box center [210, 176] width 334 height 213
click at [386, 136] on div "hero . moveLeft ( ) hero . moveLeft ( ) hero . moveUp ( ) hero . moveUp ( ) her…" at bounding box center [404, 159] width 162 height 178
click at [377, 138] on div "hero . moveLeft ( ) hero . moveLeft ( ) hero . moveUp ( ) hero . moveUp ( ) her…" at bounding box center [404, 159] width 162 height 178
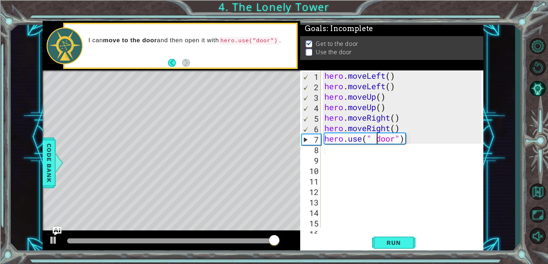
type textarea "hero.use("door")"
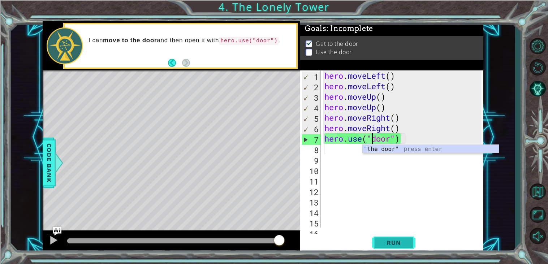
click at [385, 237] on button "Run" at bounding box center [393, 243] width 43 height 18
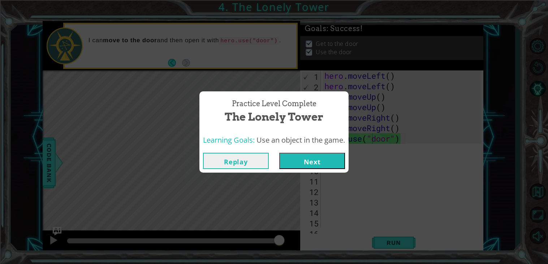
click at [309, 162] on button "Next" at bounding box center [312, 161] width 66 height 16
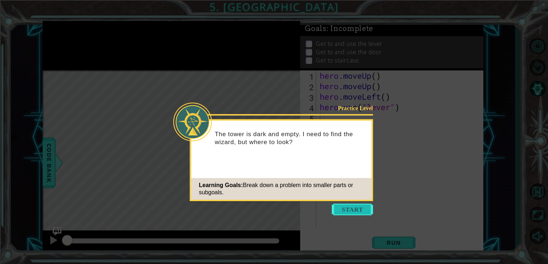
click at [341, 210] on button "Start" at bounding box center [352, 210] width 41 height 12
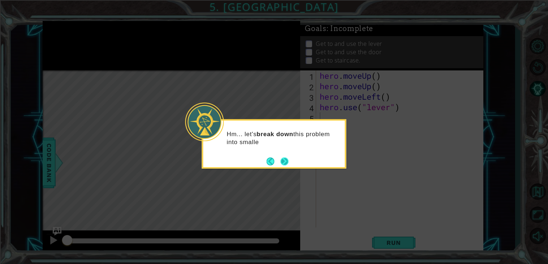
click at [283, 158] on button "Next" at bounding box center [284, 161] width 8 height 8
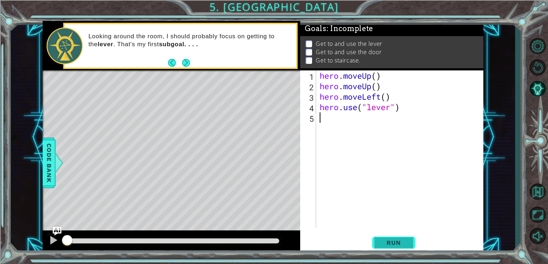
click at [387, 242] on span "Run" at bounding box center [394, 242] width 29 height 7
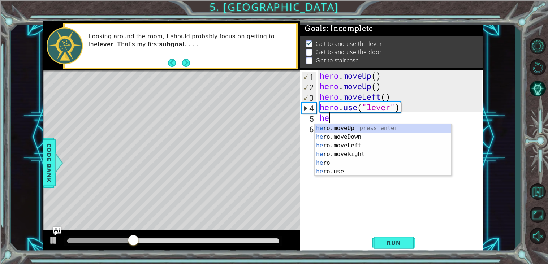
type textarea "her"
click at [361, 136] on div "her o.moveUp press enter her o.moveDown press enter her o.moveLeft press enter …" at bounding box center [383, 158] width 137 height 69
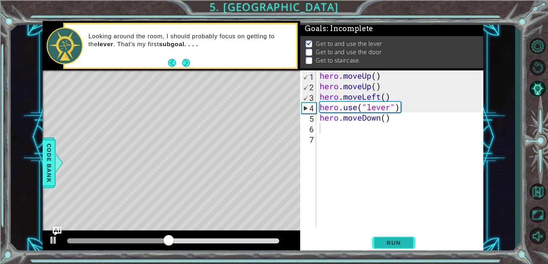
click at [402, 241] on span "Run" at bounding box center [394, 242] width 29 height 7
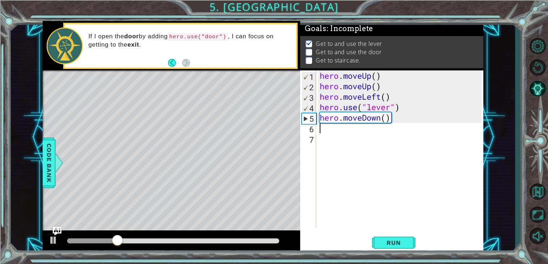
type textarea "h"
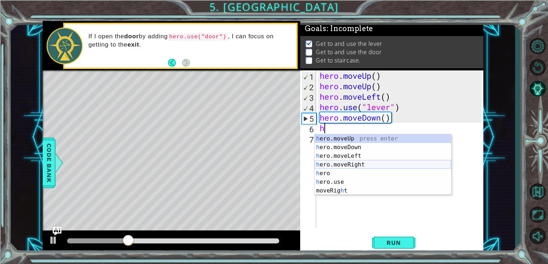
click at [364, 164] on div "h ero.moveUp press enter h ero.moveDown press enter h ero.moveLeft press enter …" at bounding box center [383, 173] width 137 height 78
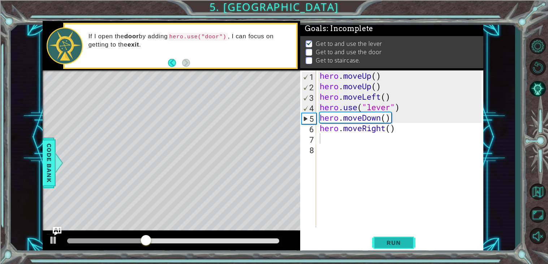
click at [387, 239] on button "Run" at bounding box center [393, 243] width 43 height 18
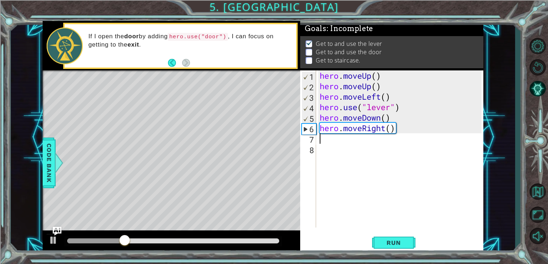
type textarea "h"
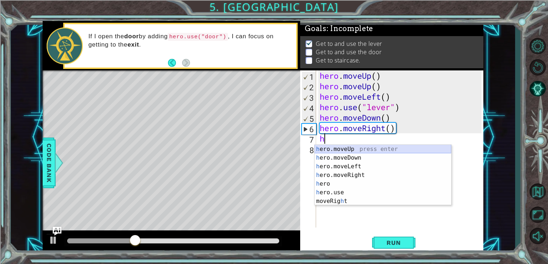
click at [359, 148] on div "h ero.moveUp press enter h ero.moveDown press enter h ero.moveLeft press enter …" at bounding box center [383, 184] width 137 height 78
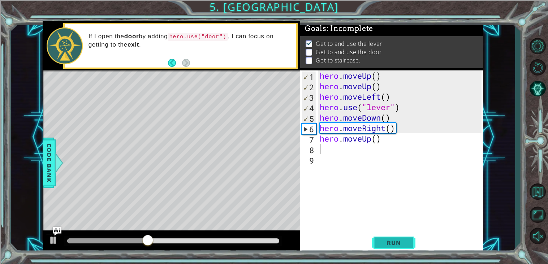
click at [393, 244] on span "Run" at bounding box center [394, 242] width 29 height 7
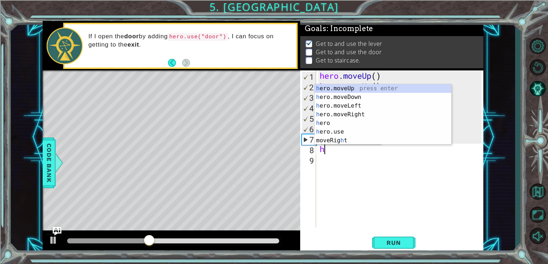
type textarea "he"
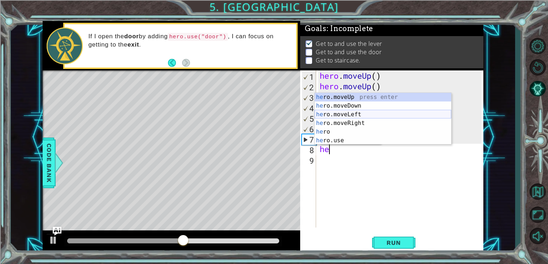
click at [375, 115] on div "he ro.moveUp press enter he ro.moveDown press enter he ro.moveLeft press enter …" at bounding box center [383, 127] width 137 height 69
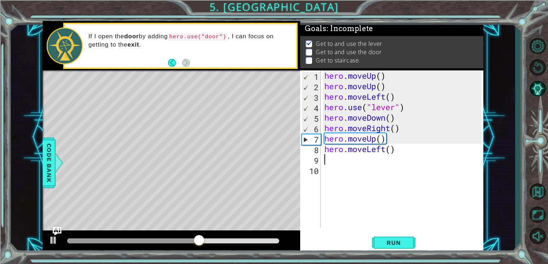
click at [396, 150] on div "hero . moveUp ( ) hero . moveUp ( ) hero . moveLeft ( ) hero . use ( "lever" ) …" at bounding box center [404, 159] width 163 height 178
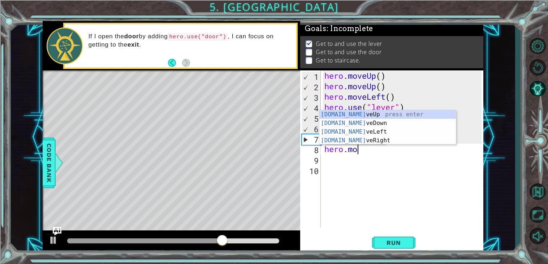
type textarea "hero.m"
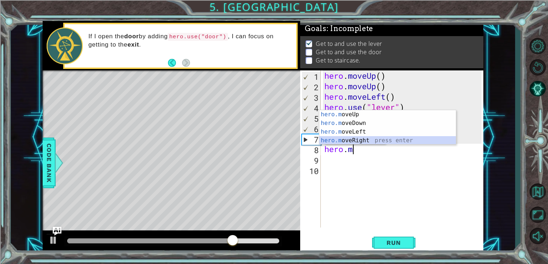
click at [391, 140] on div "hero.m oveUp press enter hero.m oveDown press enter hero.m oveLeft press enter …" at bounding box center [388, 136] width 137 height 52
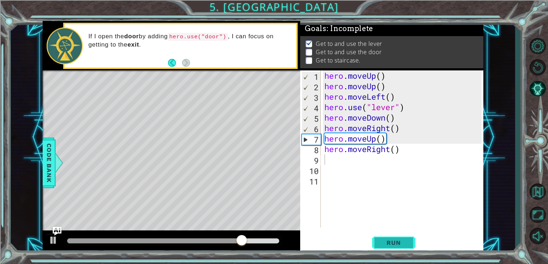
click at [392, 239] on span "Run" at bounding box center [394, 242] width 29 height 7
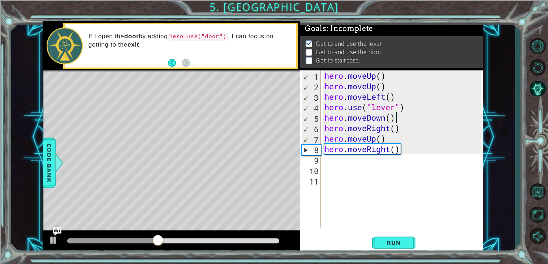
click at [395, 119] on div "hero . moveUp ( ) hero . moveUp ( ) hero . moveLeft ( ) hero . use ( "lever" ) …" at bounding box center [404, 159] width 163 height 178
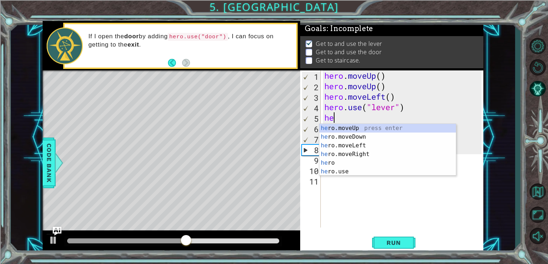
type textarea "h"
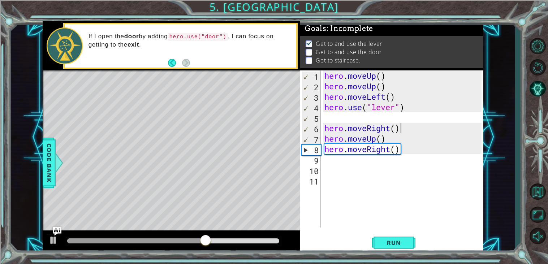
click at [399, 129] on div "hero . moveUp ( ) hero . moveUp ( ) hero . moveLeft ( ) hero . use ( "lever" ) …" at bounding box center [404, 159] width 163 height 178
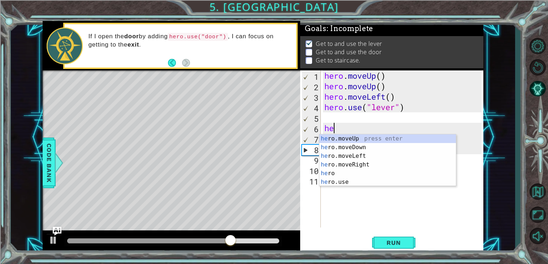
type textarea "h"
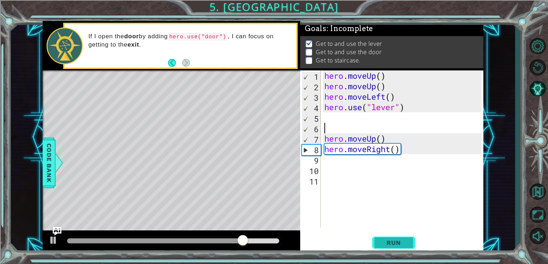
click at [395, 239] on button "Run" at bounding box center [393, 243] width 43 height 18
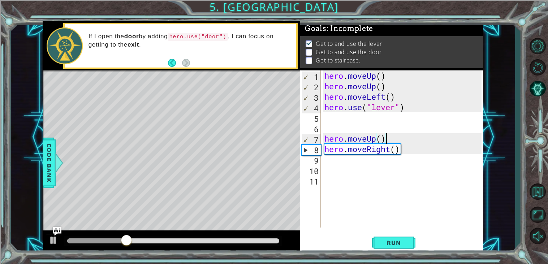
click at [386, 136] on div "hero . moveUp ( ) hero . moveUp ( ) hero . moveLeft ( ) hero . use ( "lever" ) …" at bounding box center [404, 159] width 163 height 178
type textarea "hero.moveUp()"
click at [322, 115] on div "hero.moveUp() 1 2 3 4 5 6 7 8 9 10 11 hero . moveUp ( ) hero . moveUp ( ) hero …" at bounding box center [390, 148] width 181 height 157
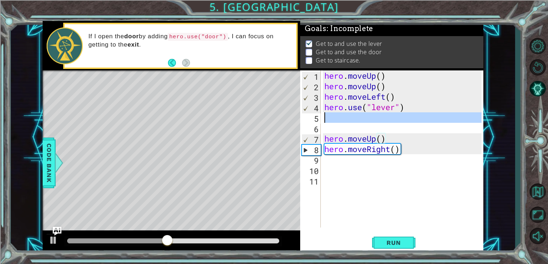
click at [321, 116] on div "5" at bounding box center [311, 118] width 19 height 10
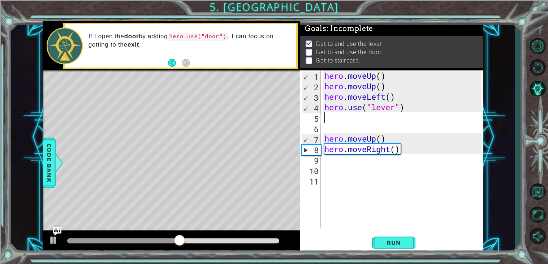
type textarea "h"
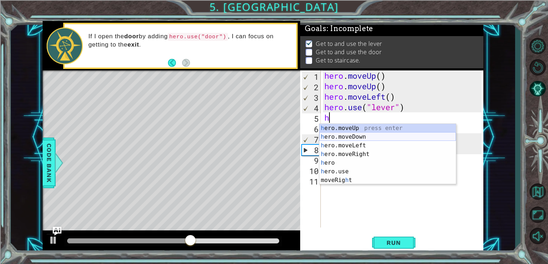
click at [373, 136] on div "h ero.moveUp press enter h ero.moveDown press enter h ero.moveLeft press enter …" at bounding box center [388, 163] width 137 height 78
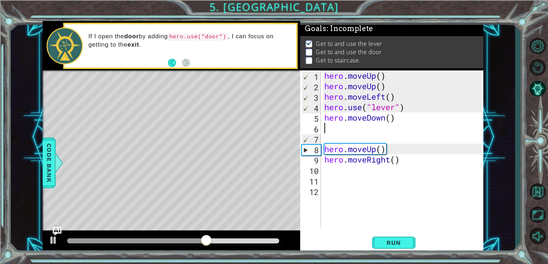
type textarea "h"
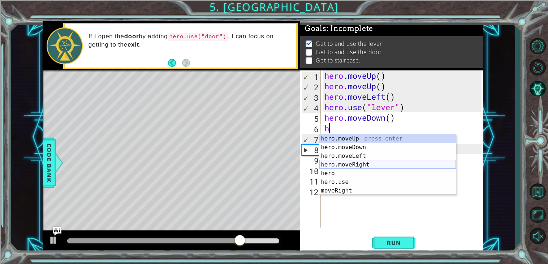
click at [375, 165] on div "h ero.moveUp press enter h ero.moveDown press enter h ero.moveLeft press enter …" at bounding box center [388, 173] width 137 height 78
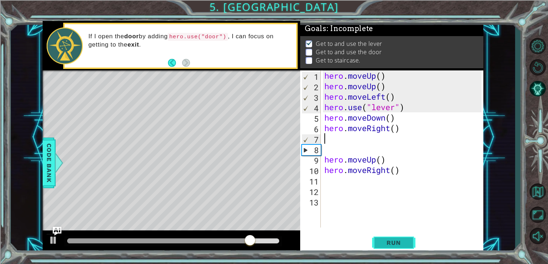
click at [386, 250] on button "Run" at bounding box center [393, 243] width 43 height 18
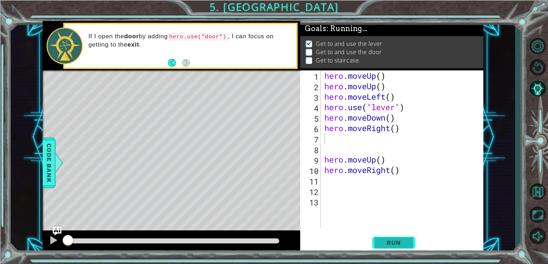
click at [386, 250] on button "Run" at bounding box center [393, 243] width 43 height 18
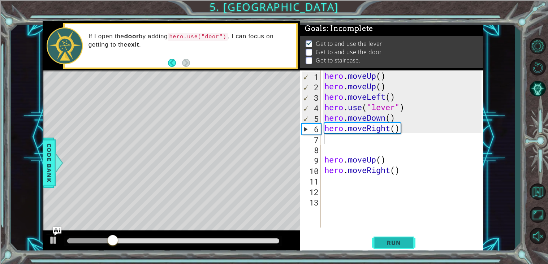
click at [394, 247] on span "Run" at bounding box center [394, 242] width 29 height 7
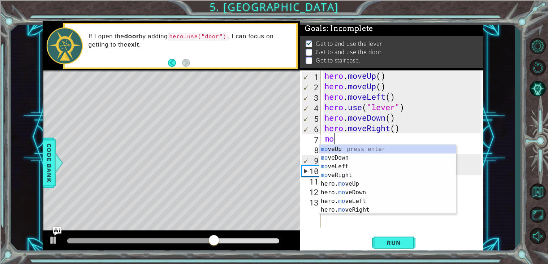
type textarea "m"
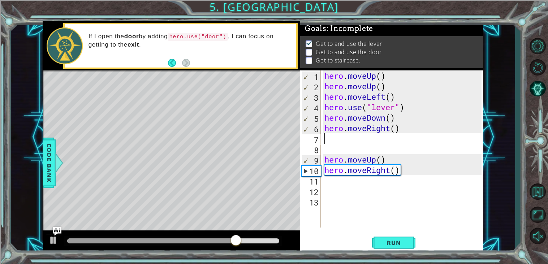
type textarea "h"
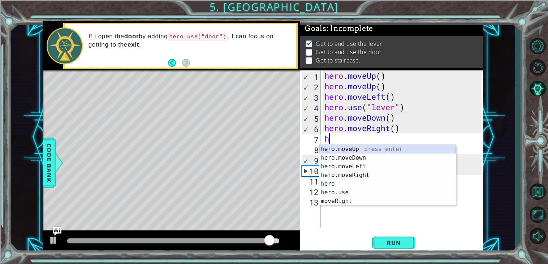
click at [364, 150] on div "h ero.moveUp press enter h ero.moveDown press enter h ero.moveLeft press enter …" at bounding box center [388, 184] width 137 height 78
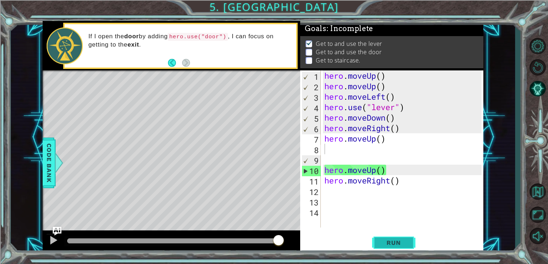
click at [392, 240] on span "Run" at bounding box center [394, 242] width 29 height 7
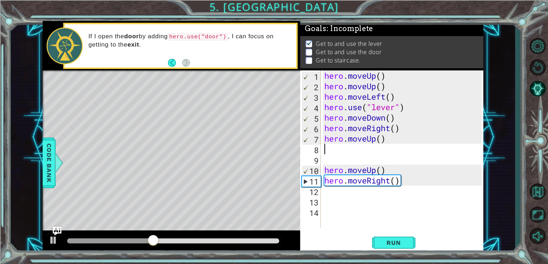
click at [384, 139] on div "hero . moveUp ( ) hero . moveUp ( ) hero . moveLeft ( ) hero . use ( "lever" ) …" at bounding box center [404, 159] width 163 height 178
click at [386, 138] on div "hero . moveUp ( ) hero . moveUp ( ) hero . moveLeft ( ) hero . use ( "lever" ) …" at bounding box center [404, 159] width 163 height 178
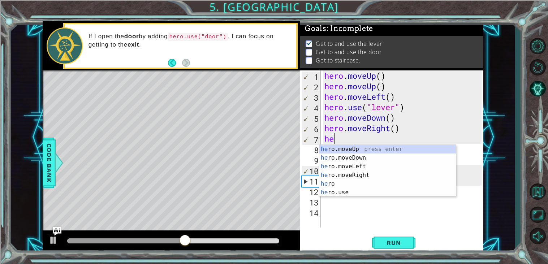
type textarea "h"
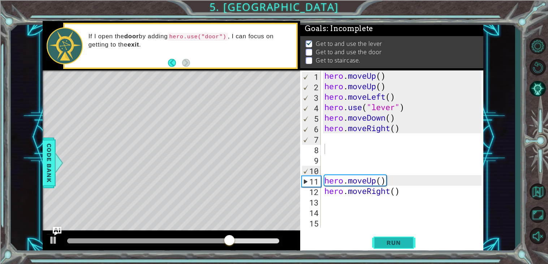
click at [382, 245] on span "Run" at bounding box center [394, 242] width 29 height 7
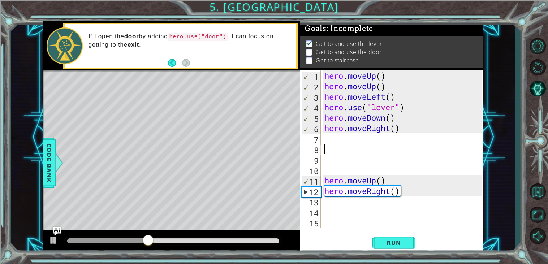
click at [322, 201] on div "1 2 3 4 5 6 7 8 9 10 11 12 13 14 15 hero . moveUp ( ) hero . moveUp ( ) hero . …" at bounding box center [390, 148] width 181 height 157
click at [321, 200] on div "13" at bounding box center [311, 202] width 19 height 10
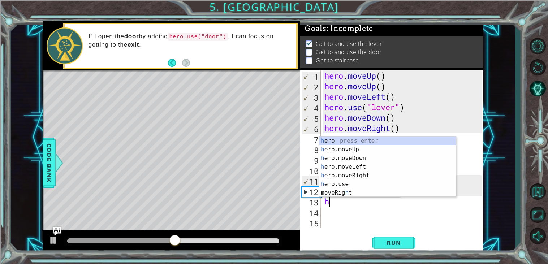
type textarea "he"
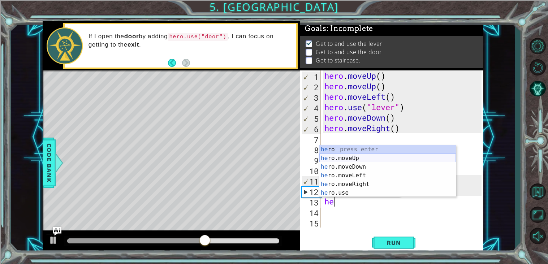
click at [363, 158] on div "he ro press enter he ro.moveUp press enter he ro.moveDown press enter he ro.mov…" at bounding box center [388, 179] width 137 height 69
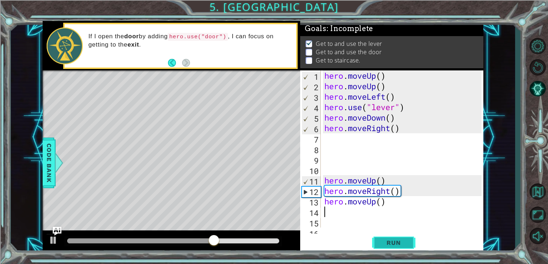
click at [389, 241] on span "Run" at bounding box center [394, 242] width 29 height 7
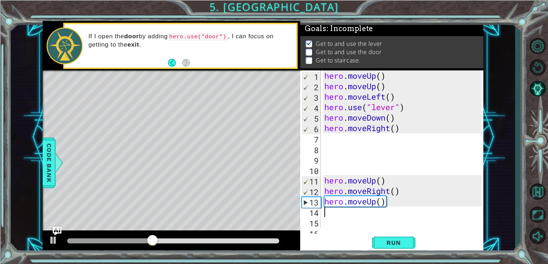
type textarea "h"
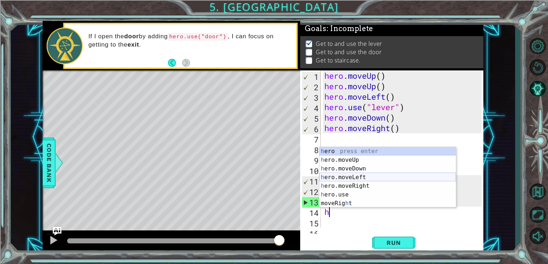
click at [376, 177] on div "h ero press enter h ero.moveUp press enter h ero.moveDown press enter h ero.mov…" at bounding box center [388, 186] width 137 height 78
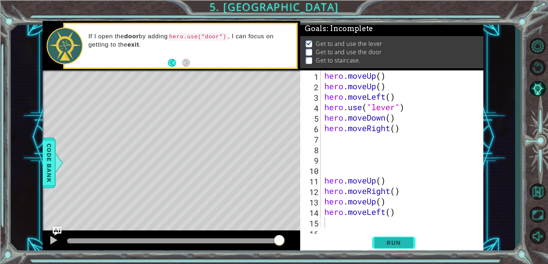
click at [382, 244] on span "Run" at bounding box center [394, 242] width 29 height 7
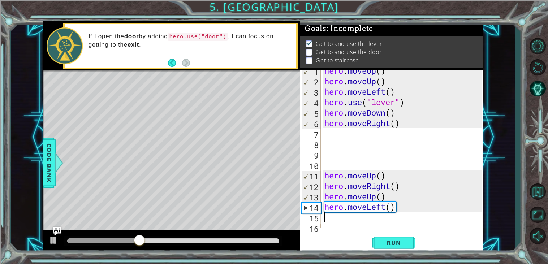
scroll to position [21, 0]
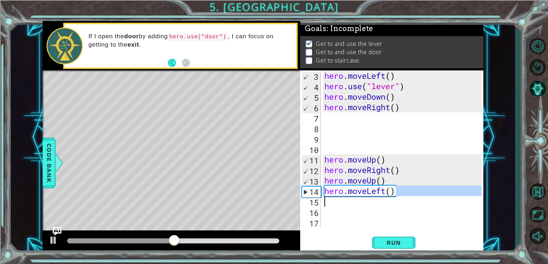
drag, startPoint x: 397, startPoint y: 194, endPoint x: 342, endPoint y: 197, distance: 55.1
click at [342, 197] on div "hero . moveLeft ( ) hero . use ( "lever" ) hero . moveDown ( ) hero . moveRight…" at bounding box center [404, 159] width 162 height 178
type textarea "hero.moveLeft()"
click at [342, 197] on div "hero . moveLeft ( ) hero . use ( "lever" ) hero . moveDown ( ) hero . moveRight…" at bounding box center [402, 148] width 159 height 157
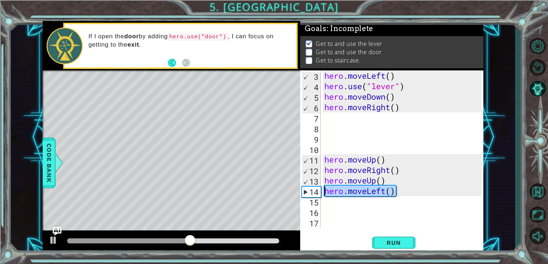
click at [299, 193] on div "1 ההההההההההההההההההההההההההההההההההההההההההההההההההההההההההההההההההההההההההההה…" at bounding box center [263, 137] width 441 height 232
type textarea "hero.moveLeft()"
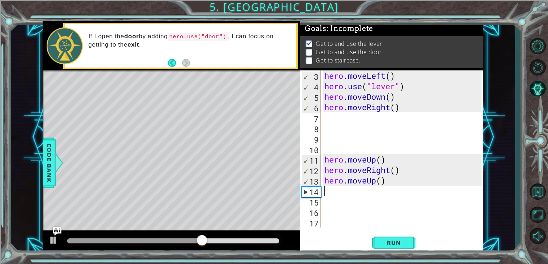
type textarea "h"
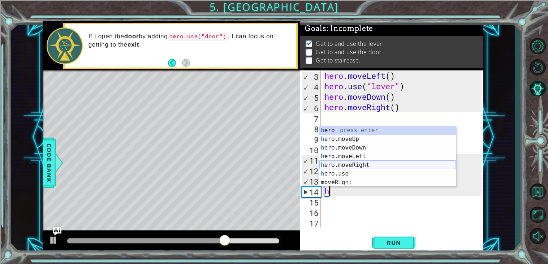
click at [369, 167] on div "h ero press enter h ero.moveUp press enter h ero.moveDown press enter h ero.mov…" at bounding box center [388, 165] width 137 height 78
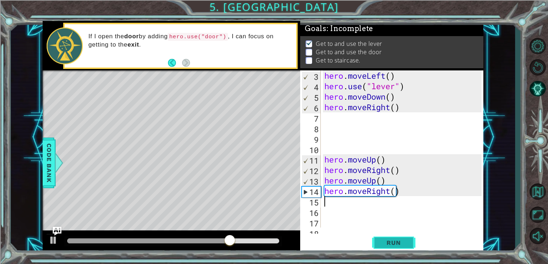
click at [392, 239] on button "Run" at bounding box center [393, 243] width 43 height 18
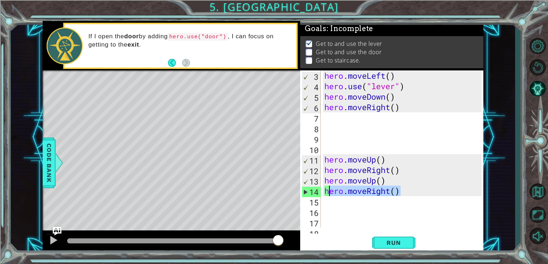
drag, startPoint x: 411, startPoint y: 192, endPoint x: 328, endPoint y: 191, distance: 83.1
click at [328, 191] on div "hero . moveLeft ( ) hero . use ( "lever" ) hero . moveDown ( ) hero . moveRight…" at bounding box center [404, 159] width 162 height 178
type textarea "h"
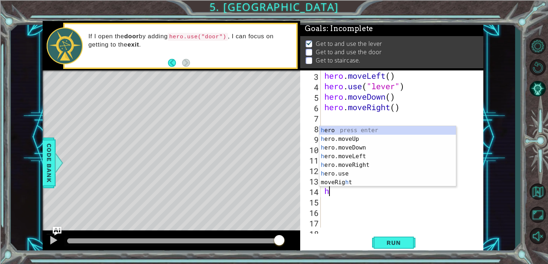
type textarea "he"
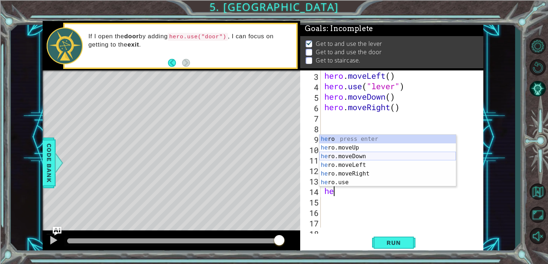
click at [394, 158] on div "he ro press enter he ro.moveUp press enter he ro.moveDown press enter he ro.mov…" at bounding box center [388, 169] width 137 height 69
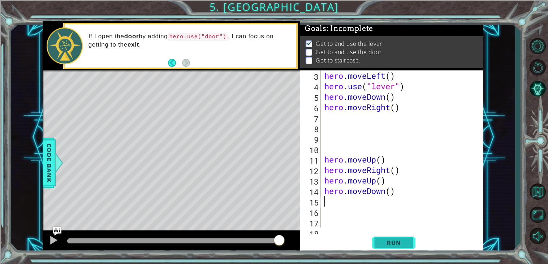
click at [394, 246] on span "Run" at bounding box center [394, 242] width 29 height 7
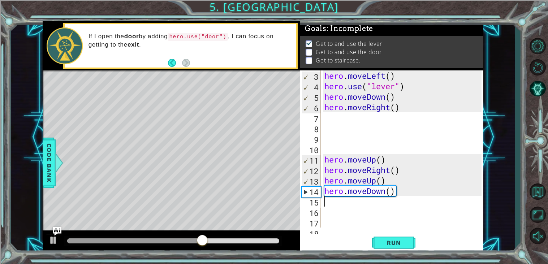
drag, startPoint x: 394, startPoint y: 197, endPoint x: 377, endPoint y: 197, distance: 16.6
click at [377, 197] on div "hero . moveLeft ( ) hero . use ( "lever" ) hero . moveDown ( ) hero . moveRight…" at bounding box center [404, 159] width 162 height 178
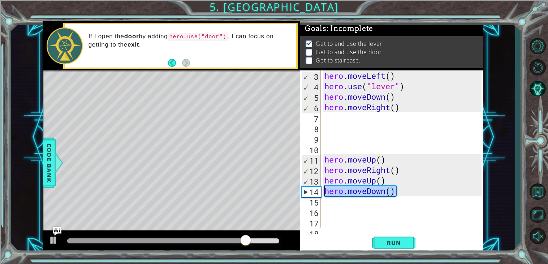
drag, startPoint x: 396, startPoint y: 192, endPoint x: 308, endPoint y: 194, distance: 87.5
click at [308, 194] on div "3 4 5 6 7 8 9 10 11 12 13 14 15 16 17 18 hero . moveLeft ( ) hero . use ( "leve…" at bounding box center [390, 148] width 181 height 157
type textarea "hero.moveDown()"
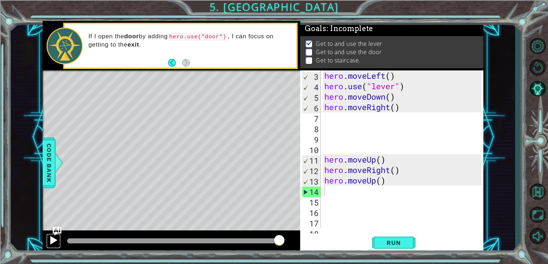
click at [56, 244] on div at bounding box center [53, 240] width 9 height 9
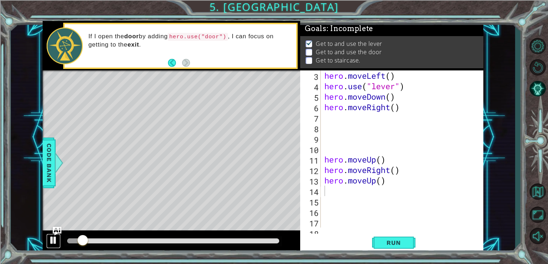
click at [56, 244] on div at bounding box center [53, 240] width 9 height 9
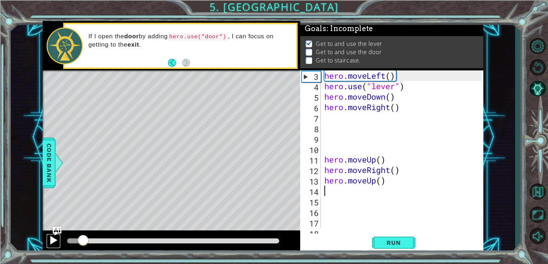
click at [55, 240] on div at bounding box center [53, 240] width 9 height 9
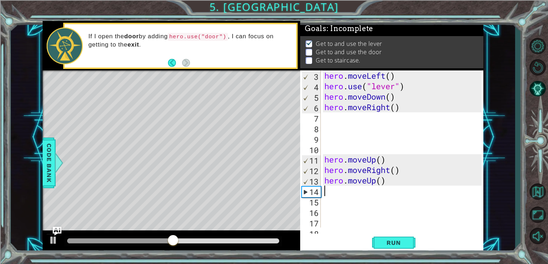
type textarea "h"
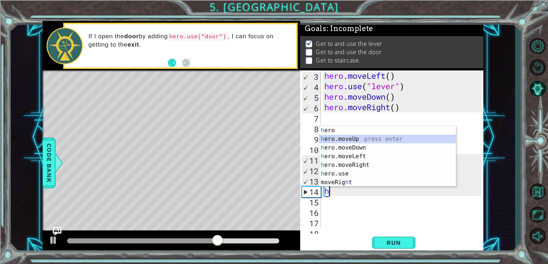
click at [358, 139] on div "h ero press enter h ero.moveUp press enter h ero.moveDown press enter h ero.mov…" at bounding box center [388, 165] width 137 height 78
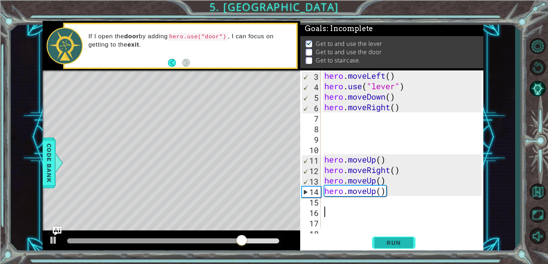
click at [397, 248] on button "Run" at bounding box center [393, 243] width 43 height 18
click at [374, 237] on button "Run" at bounding box center [393, 243] width 43 height 18
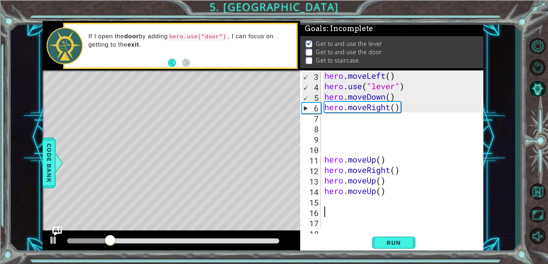
click at [53, 233] on img "Ask AI" at bounding box center [56, 231] width 9 height 9
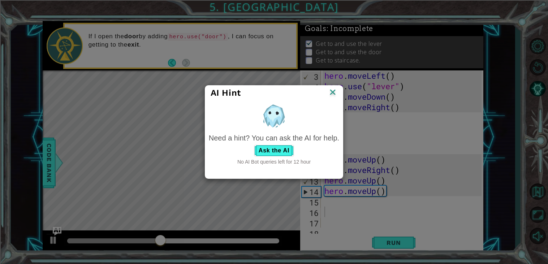
click at [331, 89] on img at bounding box center [332, 92] width 9 height 11
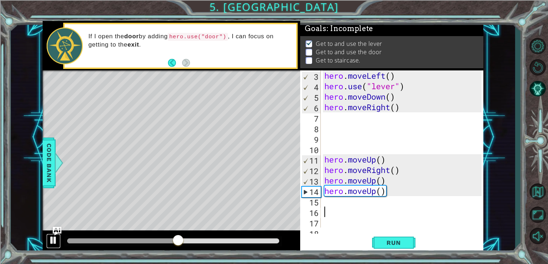
click at [55, 243] on div at bounding box center [53, 240] width 9 height 9
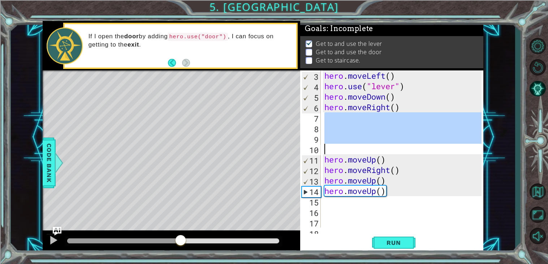
drag, startPoint x: 323, startPoint y: 122, endPoint x: 358, endPoint y: 153, distance: 46.9
click at [358, 153] on div "hero . moveLeft ( ) hero . use ( "lever" ) hero . moveDown ( ) hero . moveRight…" at bounding box center [404, 159] width 162 height 178
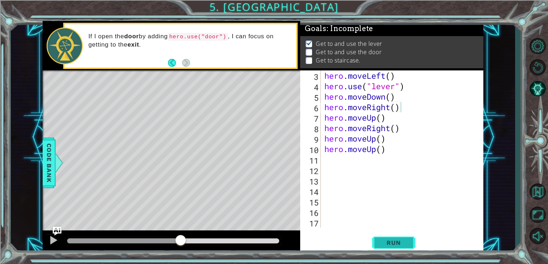
click at [381, 239] on button "Run" at bounding box center [393, 243] width 43 height 18
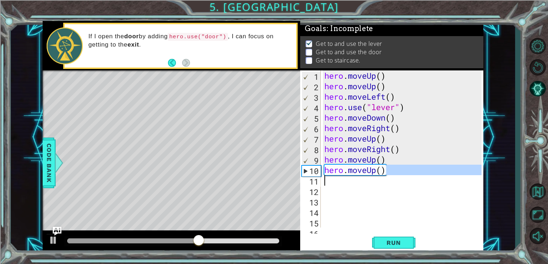
drag, startPoint x: 386, startPoint y: 172, endPoint x: 323, endPoint y: 180, distance: 63.8
click at [323, 180] on div "hero . moveUp ( ) hero . moveUp ( ) hero . moveLeft ( ) hero . use ( "lever" ) …" at bounding box center [404, 159] width 162 height 178
type textarea "hero.moveUp()"
drag, startPoint x: 322, startPoint y: 175, endPoint x: 342, endPoint y: 174, distance: 19.2
click at [342, 174] on div "hero.moveUp() 1 2 3 4 5 6 7 8 9 10 11 12 13 14 15 16 hero . moveUp ( ) hero . m…" at bounding box center [390, 148] width 181 height 157
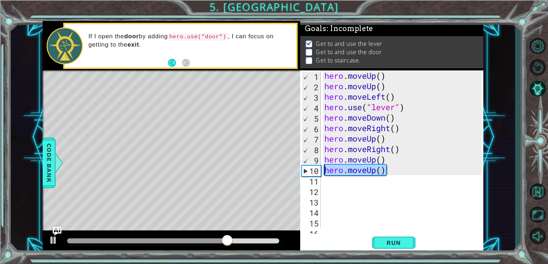
drag, startPoint x: 386, startPoint y: 169, endPoint x: 320, endPoint y: 170, distance: 65.4
click at [320, 170] on div "1 2 3 4 5 6 7 8 9 10 11 12 13 14 15 16 hero . moveUp ( ) hero . moveUp ( ) hero…" at bounding box center [390, 148] width 181 height 157
type textarea "hero.moveUp()"
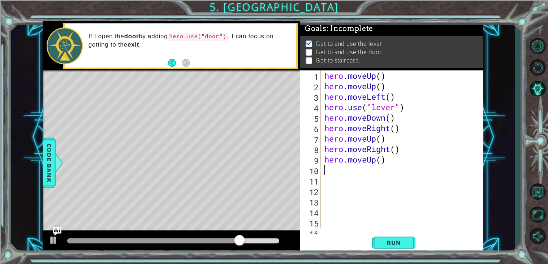
type textarea "h"
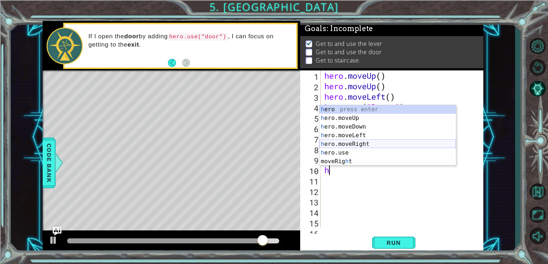
click at [370, 141] on div "h ero press enter h ero.moveUp press enter h ero.moveDown press enter h ero.mov…" at bounding box center [388, 144] width 137 height 78
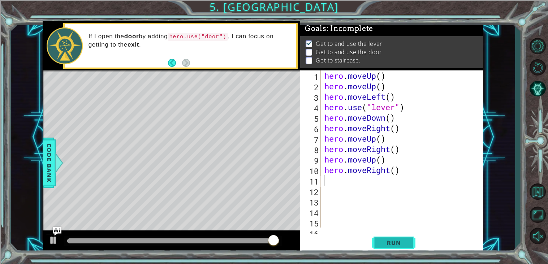
click at [398, 239] on span "Run" at bounding box center [394, 242] width 29 height 7
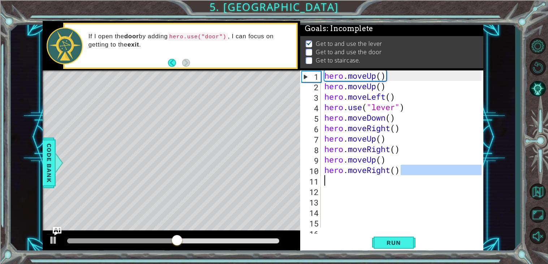
drag, startPoint x: 401, startPoint y: 174, endPoint x: 334, endPoint y: 180, distance: 67.5
click at [334, 180] on div "hero . moveUp ( ) hero . moveUp ( ) hero . moveLeft ( ) hero . use ( "lever" ) …" at bounding box center [404, 159] width 162 height 178
click at [428, 159] on div "hero . moveUp ( ) hero . moveUp ( ) hero . moveLeft ( ) hero . use ( "lever" ) …" at bounding box center [404, 159] width 162 height 178
type textarea "hero.moveUp()"
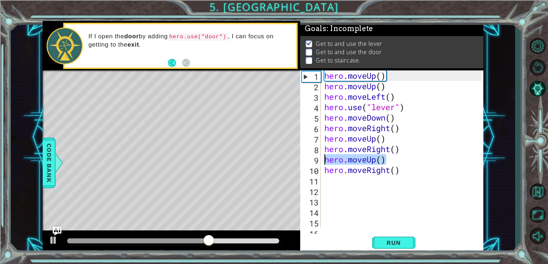
drag, startPoint x: 426, startPoint y: 159, endPoint x: 323, endPoint y: 158, distance: 103.0
click at [323, 158] on div "hero . moveUp ( ) hero . moveUp ( ) hero . moveLeft ( ) hero . use ( "lever" ) …" at bounding box center [404, 159] width 162 height 178
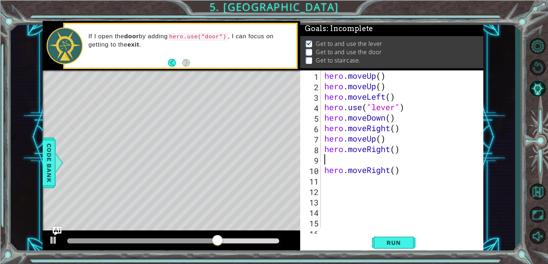
type textarea "hero.moveRight()"
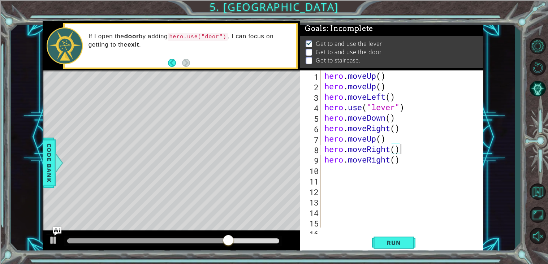
click at [323, 168] on div "hero . moveUp ( ) hero . moveUp ( ) hero . moveLeft ( ) hero . use ( "lever" ) …" at bounding box center [404, 159] width 162 height 178
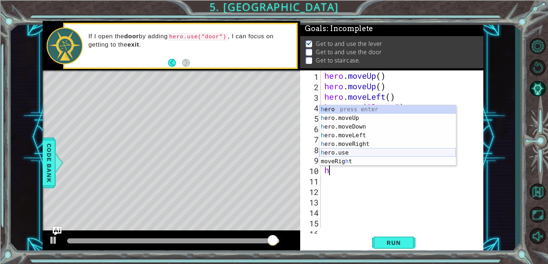
click at [360, 153] on div "h ero press enter h ero.moveUp press enter h ero.moveDown press enter h ero.mov…" at bounding box center [388, 144] width 137 height 78
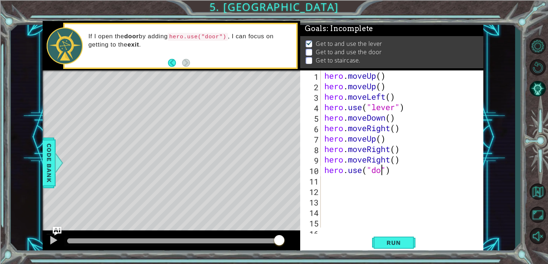
scroll to position [0, 3]
type textarea "hero.use("door")"
click at [386, 243] on span "Run" at bounding box center [394, 242] width 29 height 7
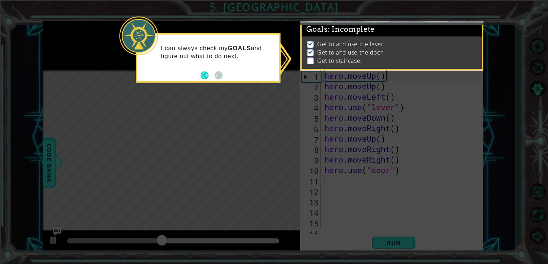
click at [198, 108] on icon at bounding box center [274, 132] width 548 height 264
click at [311, 62] on p at bounding box center [310, 60] width 7 height 7
click at [325, 78] on icon at bounding box center [274, 132] width 548 height 264
click at [247, 83] on icon at bounding box center [274, 132] width 548 height 264
click at [204, 75] on button "Back" at bounding box center [208, 75] width 14 height 8
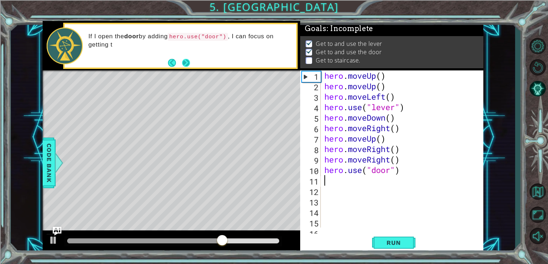
click at [187, 67] on button "Next" at bounding box center [186, 63] width 8 height 8
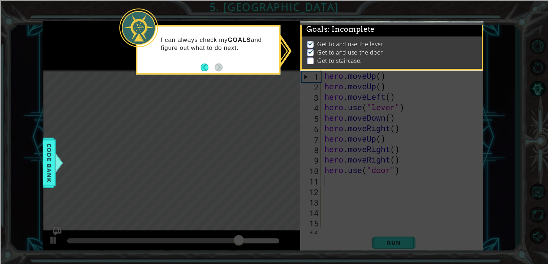
click at [44, 172] on span "Code Bank" at bounding box center [49, 163] width 12 height 44
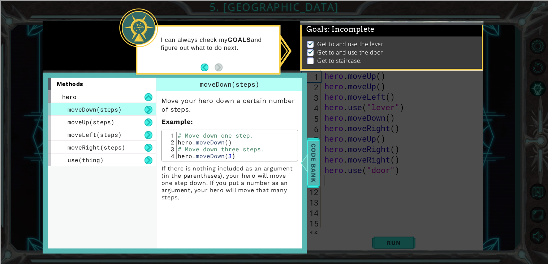
click at [312, 161] on span "Code Bank" at bounding box center [314, 163] width 12 height 44
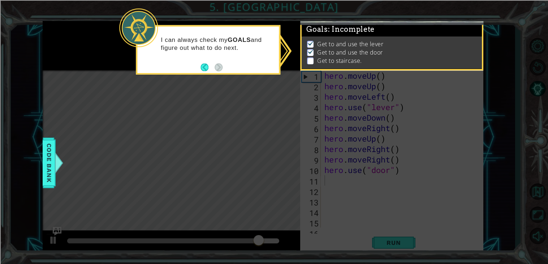
click at [335, 182] on icon at bounding box center [274, 132] width 548 height 264
click at [55, 244] on icon at bounding box center [274, 132] width 548 height 264
click at [48, 239] on icon at bounding box center [274, 132] width 548 height 264
click at [202, 70] on button "Back" at bounding box center [208, 67] width 14 height 8
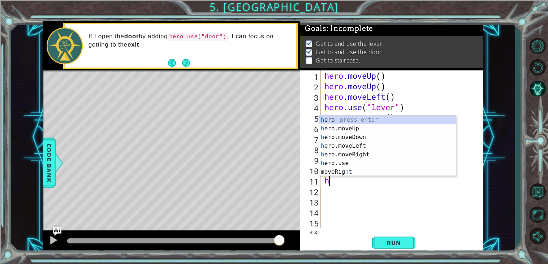
type textarea "he"
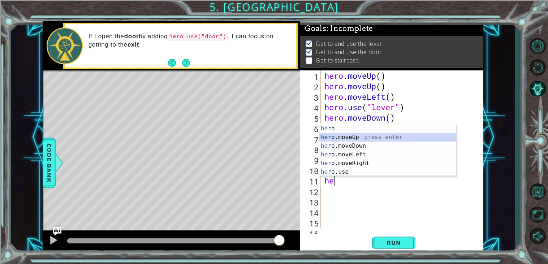
click at [365, 136] on div "he ro press enter he ro.moveUp press enter he ro.moveDown press enter he ro.mov…" at bounding box center [388, 158] width 137 height 69
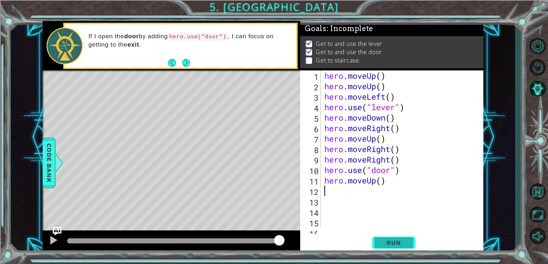
click at [392, 243] on span "Run" at bounding box center [394, 242] width 29 height 7
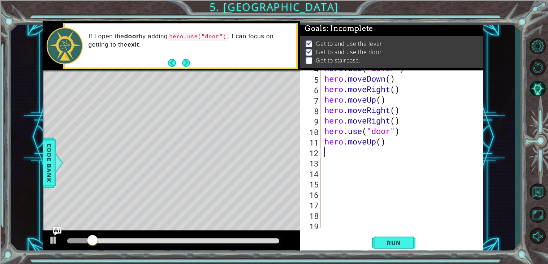
scroll to position [42, 0]
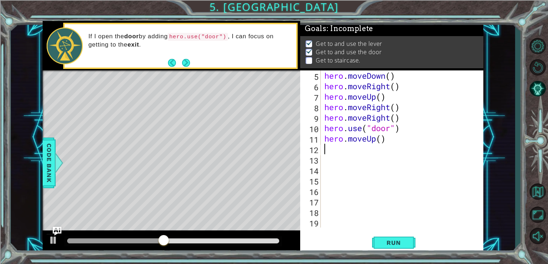
type textarea "h"
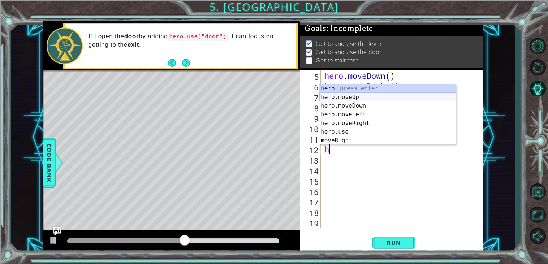
click at [370, 98] on div "h ero press enter h ero.moveUp press enter h ero.moveDown press enter h ero.mov…" at bounding box center [388, 123] width 137 height 78
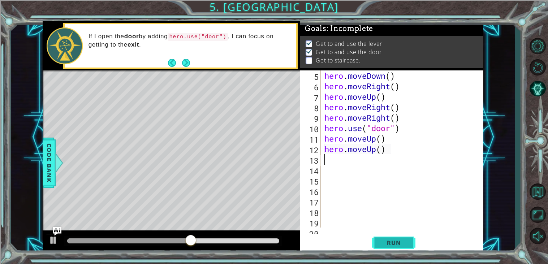
click at [399, 243] on span "Run" at bounding box center [394, 242] width 29 height 7
click at [456, 244] on div "Run" at bounding box center [393, 243] width 183 height 18
type textarea "h"
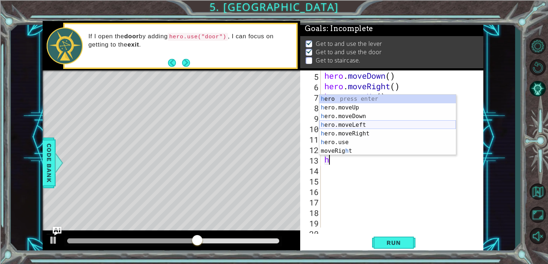
click at [361, 124] on div "h ero press enter h ero.moveUp press enter h ero.moveDown press enter h ero.mov…" at bounding box center [388, 134] width 137 height 78
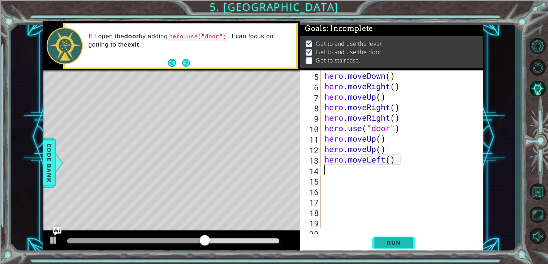
click at [387, 244] on span "Run" at bounding box center [394, 242] width 29 height 7
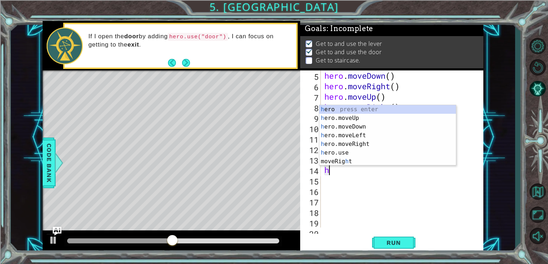
type textarea "he"
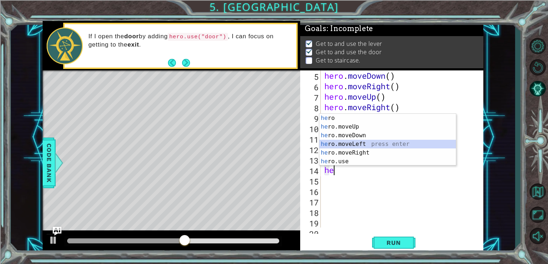
click at [379, 147] on div "he ro press enter he ro.moveUp press enter he ro.moveDown press enter he ro.mov…" at bounding box center [388, 148] width 137 height 69
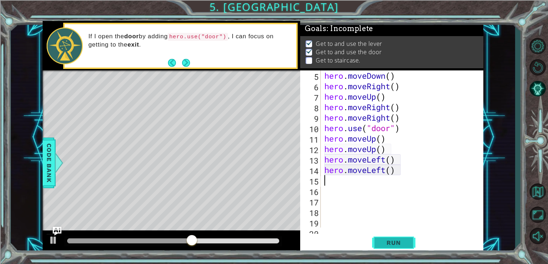
click at [394, 243] on span "Run" at bounding box center [394, 242] width 29 height 7
